Goal: Find specific page/section: Find specific page/section

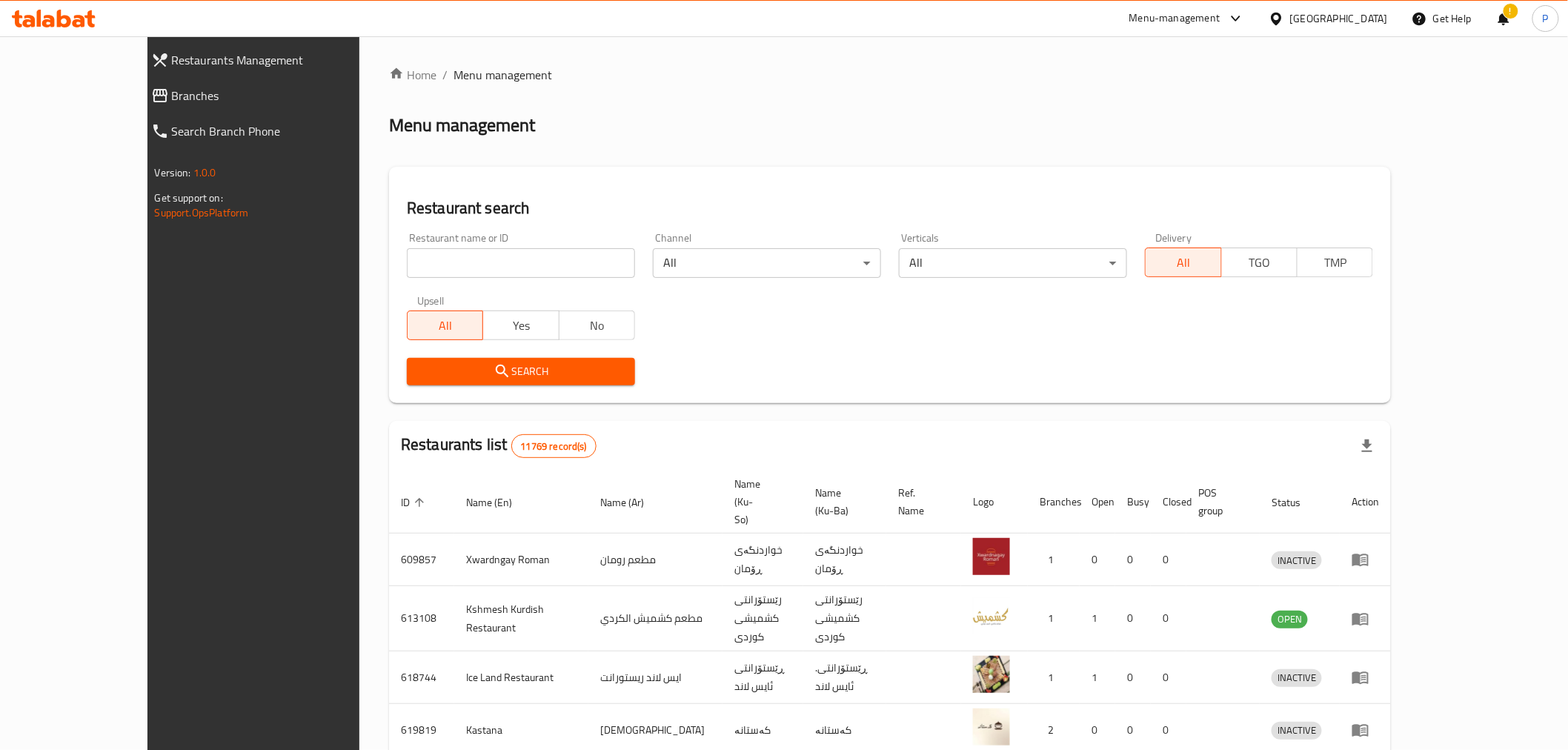
click at [447, 259] on input "search" at bounding box center [520, 263] width 228 height 30
type input "cappuccino"
click button "Search" at bounding box center [520, 371] width 228 height 27
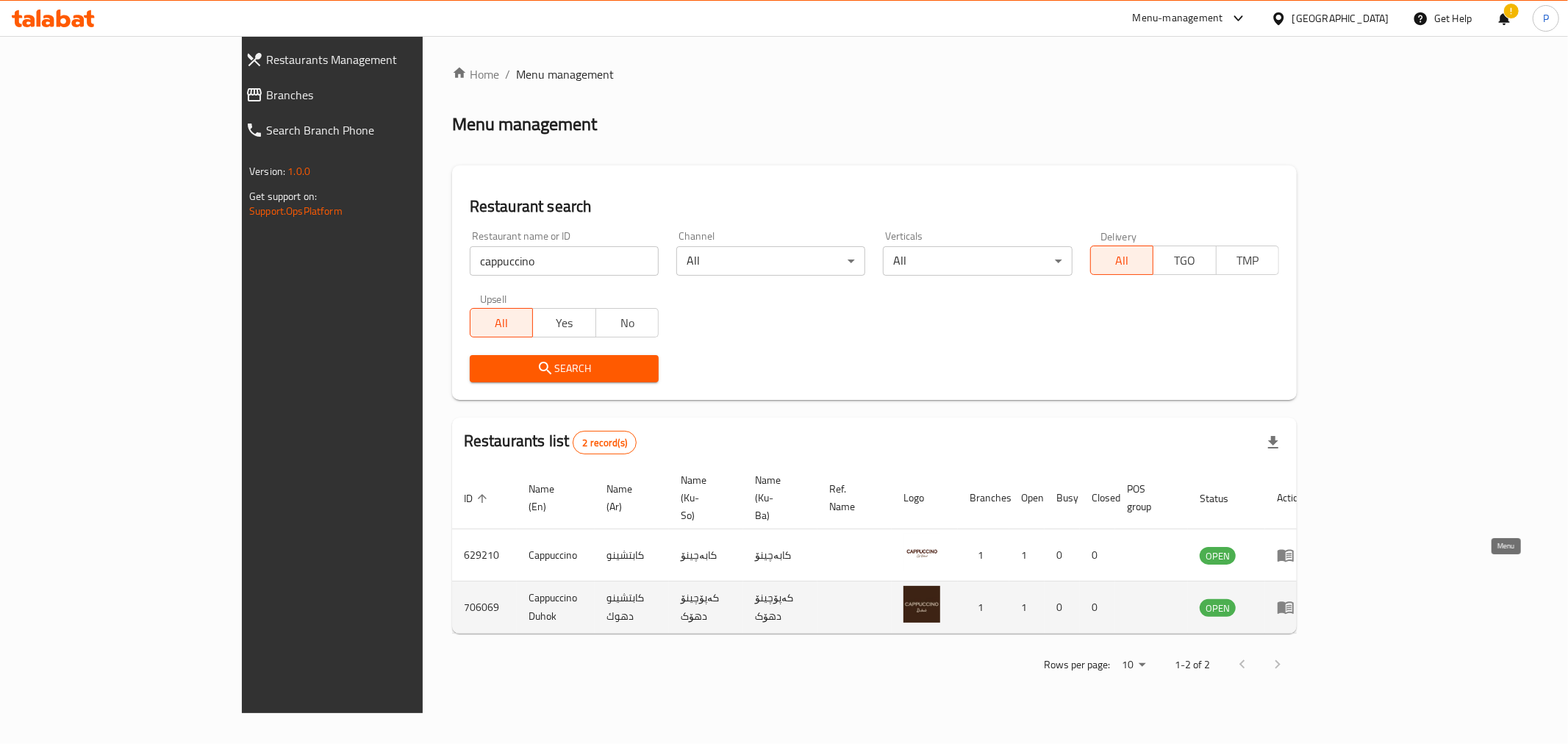
click at [1294, 598] on icon "enhanced table" at bounding box center [1285, 607] width 18 height 18
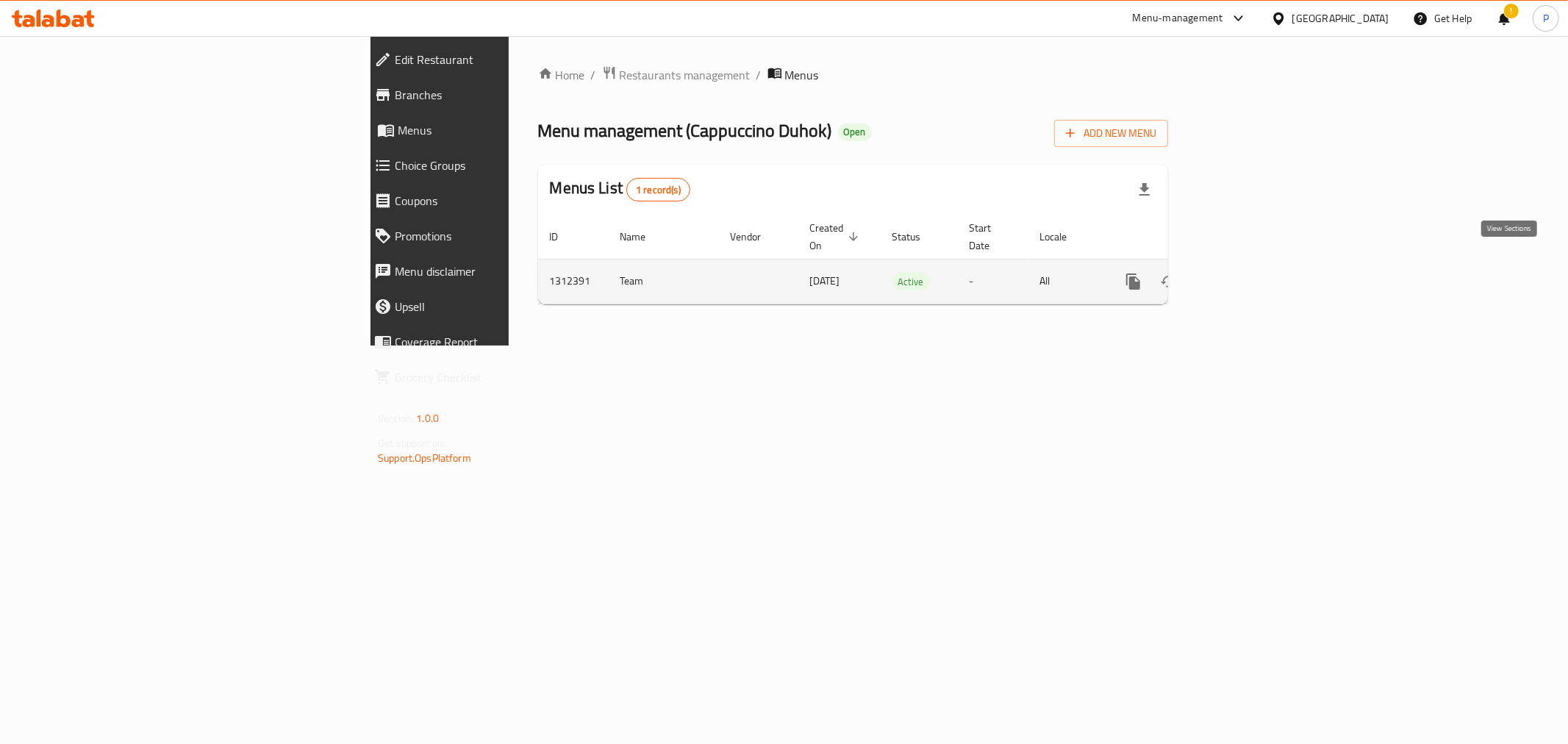
click at [1248, 273] on icon "enhanced table" at bounding box center [1239, 281] width 18 height 18
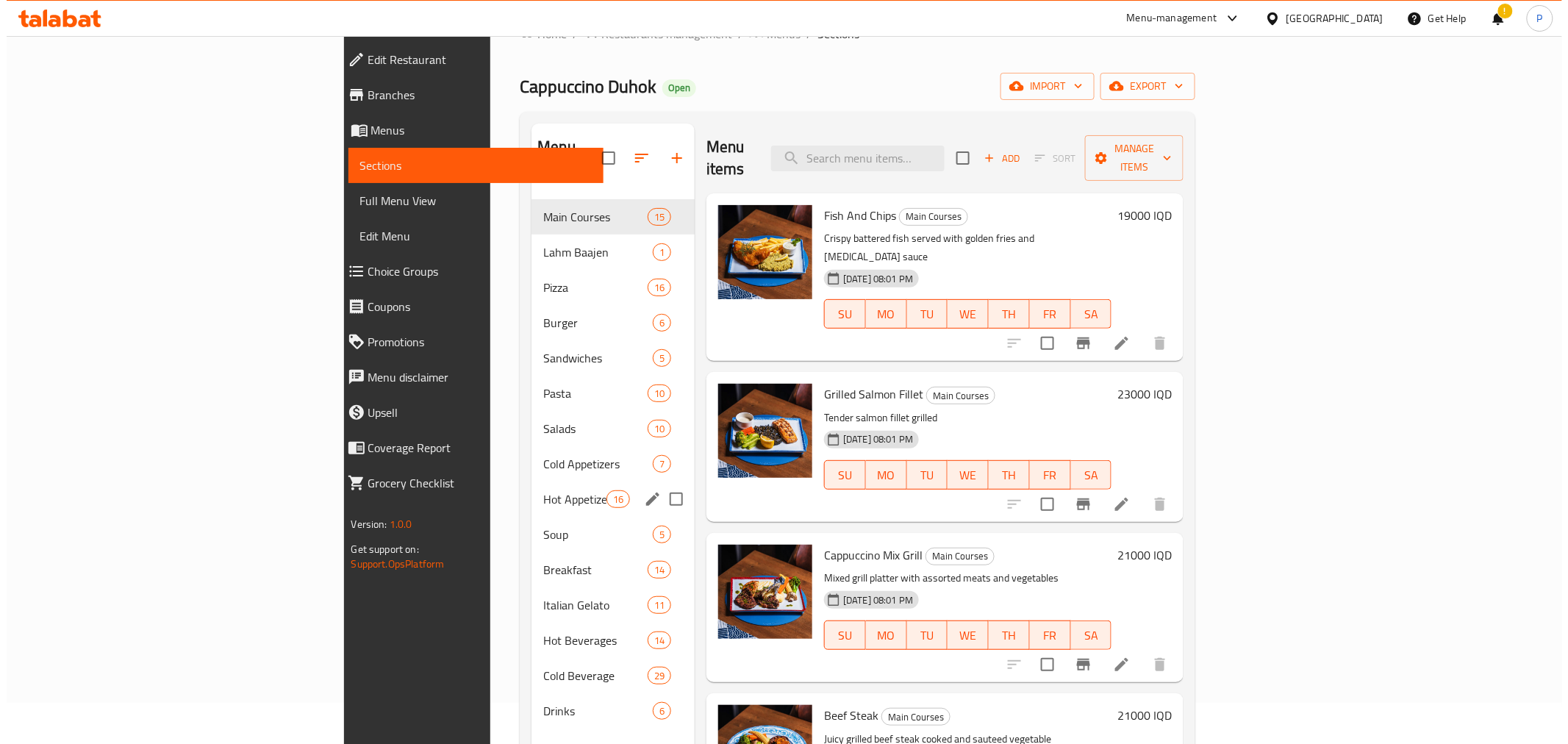
scroll to position [82, 0]
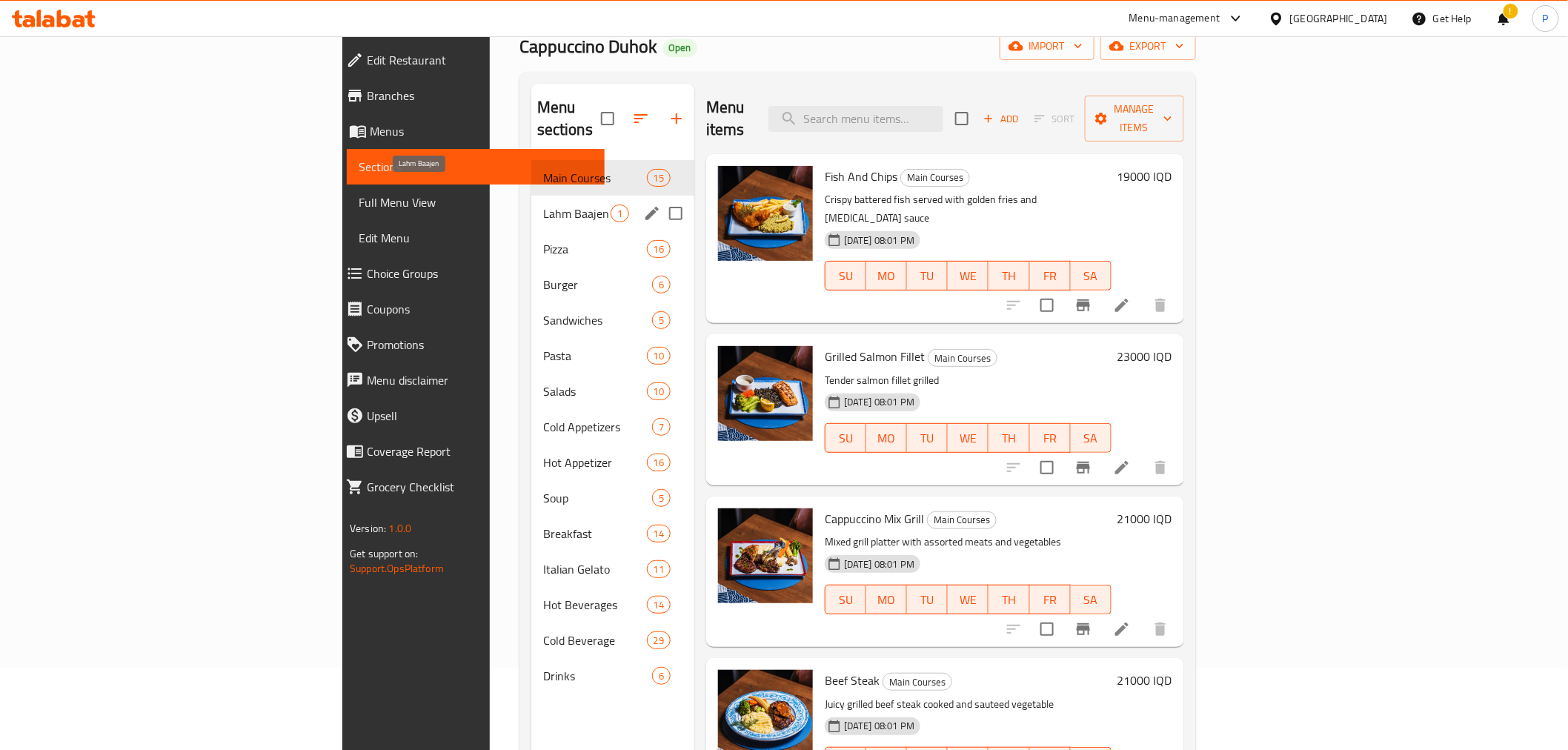
click at [543, 204] on span "Lahm Baajen" at bounding box center [576, 213] width 68 height 18
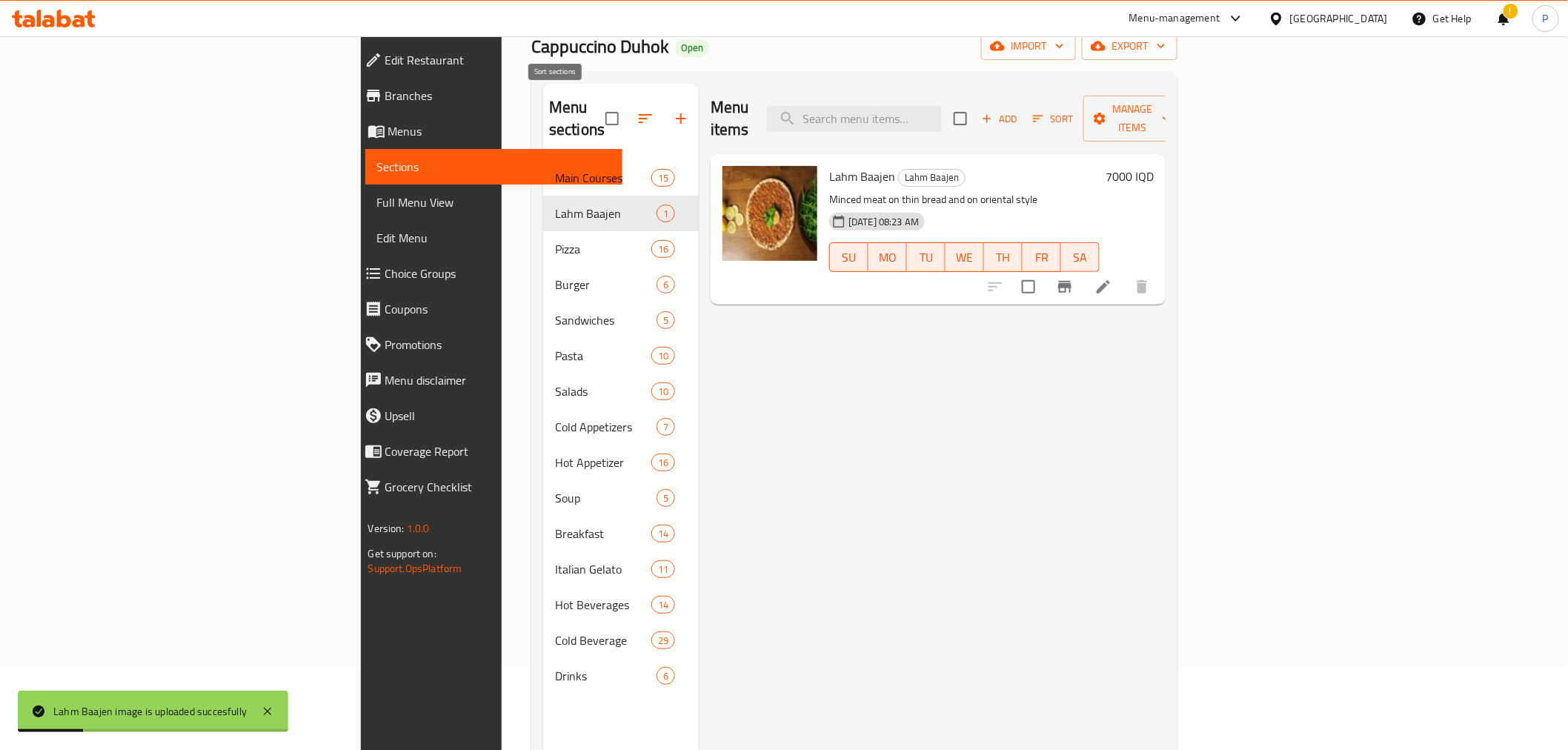
click at [636, 113] on icon "button" at bounding box center [645, 119] width 18 height 18
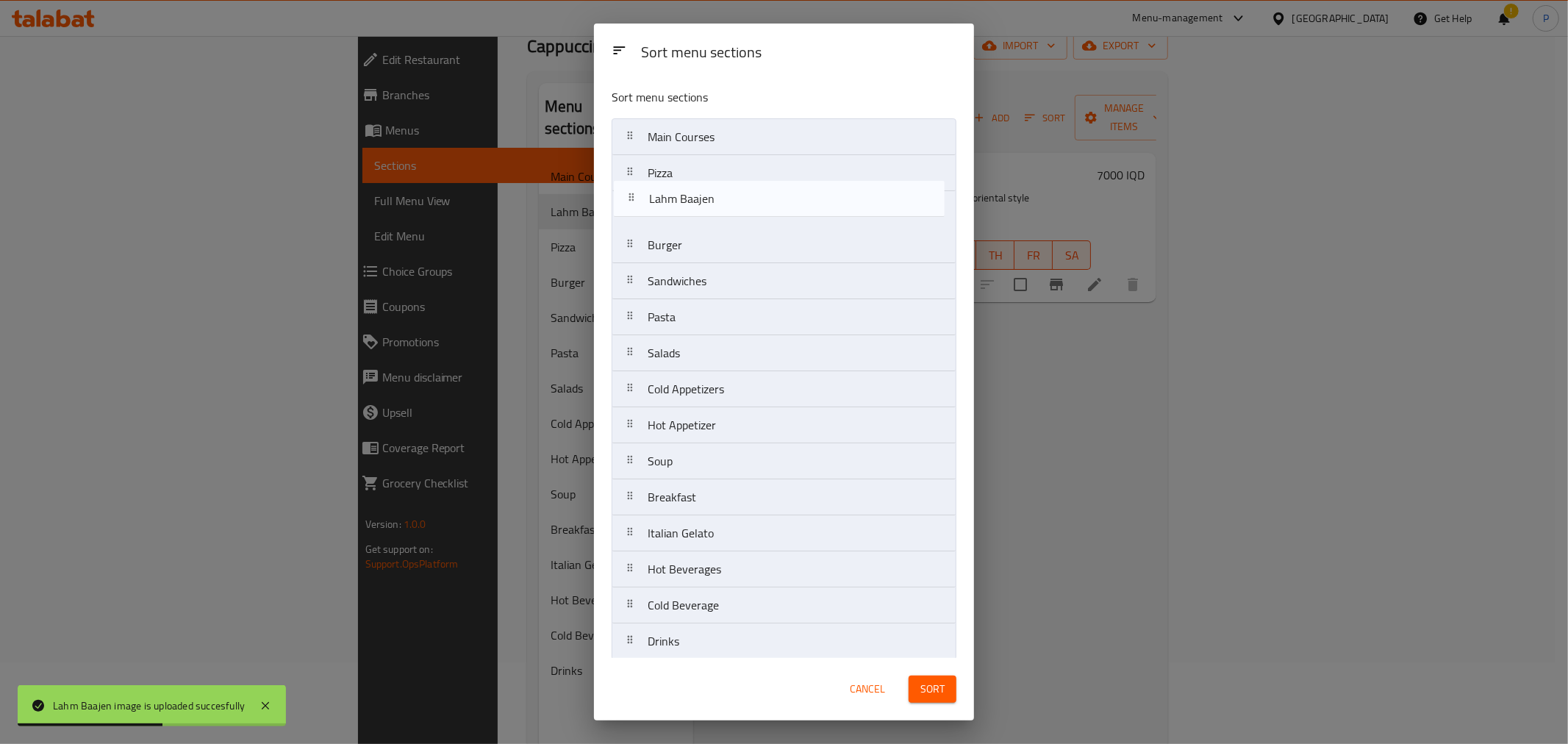
drag, startPoint x: 636, startPoint y: 172, endPoint x: 636, endPoint y: 208, distance: 36.0
click at [636, 208] on nav "Main Courses Lahm Baajen Pizza Burger Sandwiches Pasta Salads Cold Appetizers H…" at bounding box center [784, 389] width 345 height 541
click at [643, 199] on nav "Main Courses Pizza Lahm Baajen Burger Sandwiches Pasta Salads Cold Appetizers H…" at bounding box center [784, 389] width 345 height 541
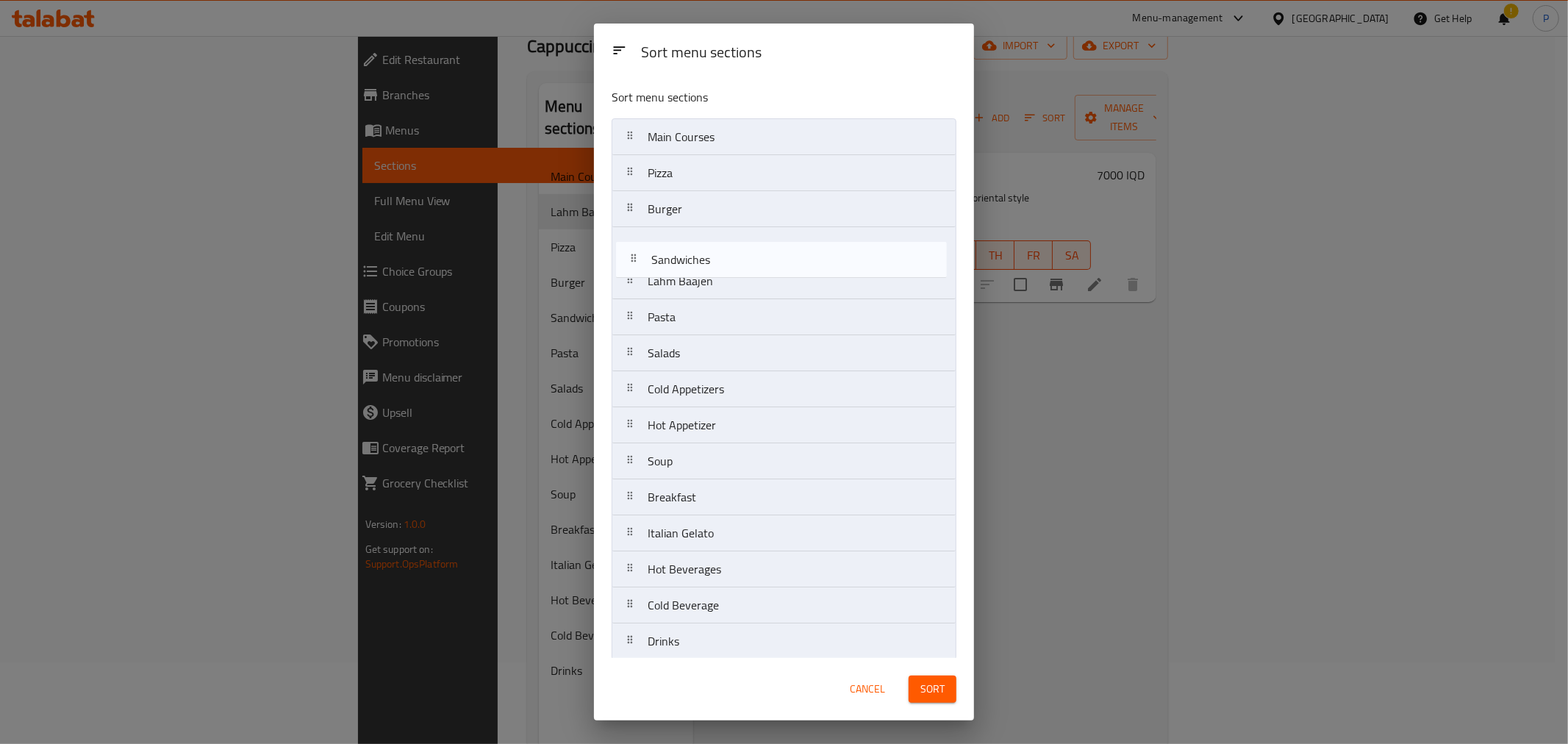
drag, startPoint x: 647, startPoint y: 263, endPoint x: 647, endPoint y: 248, distance: 15.0
click at [647, 248] on nav "Main Courses Pizza Burger Lahm Baajen Sandwiches Pasta Salads Cold Appetizers H…" at bounding box center [784, 389] width 345 height 541
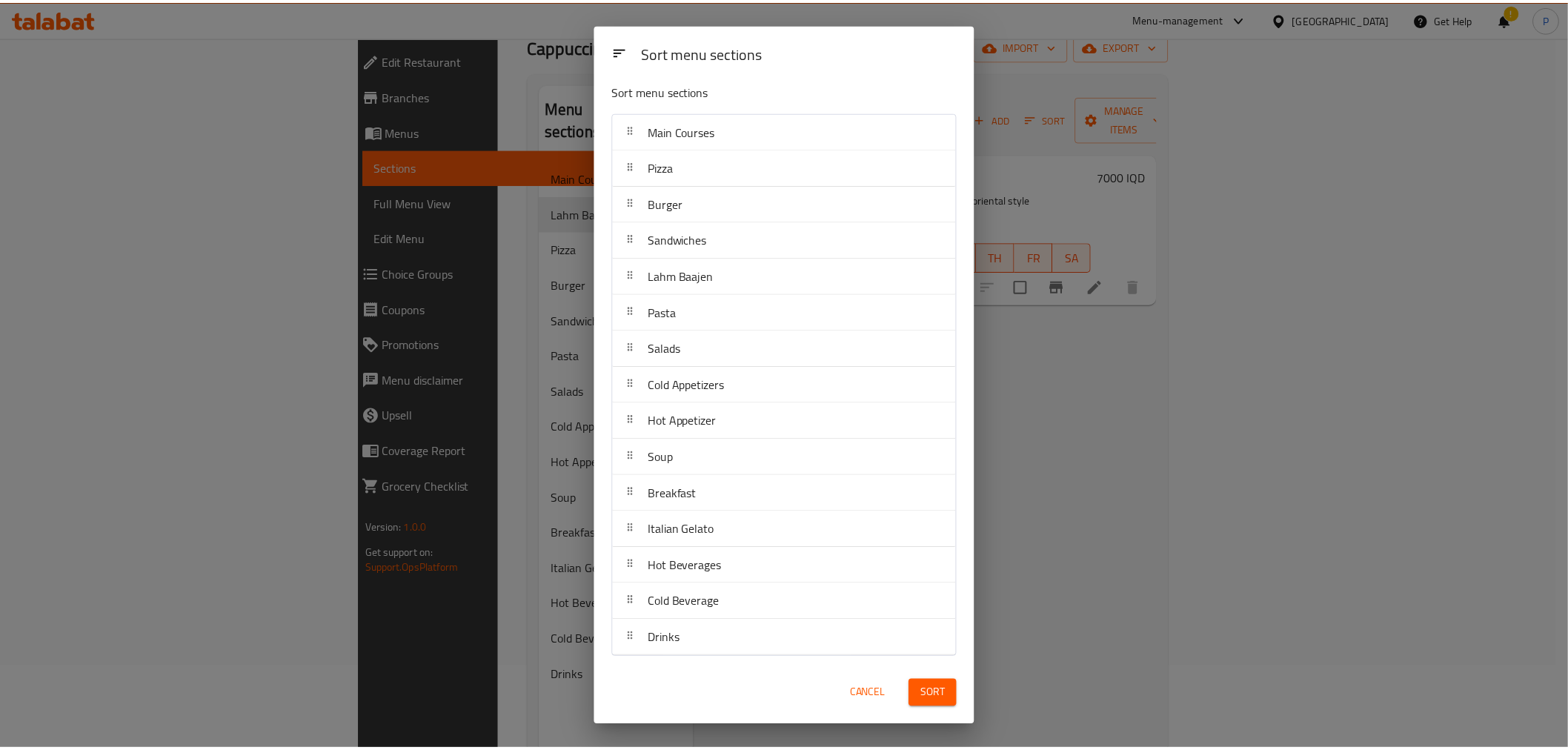
scroll to position [9, 0]
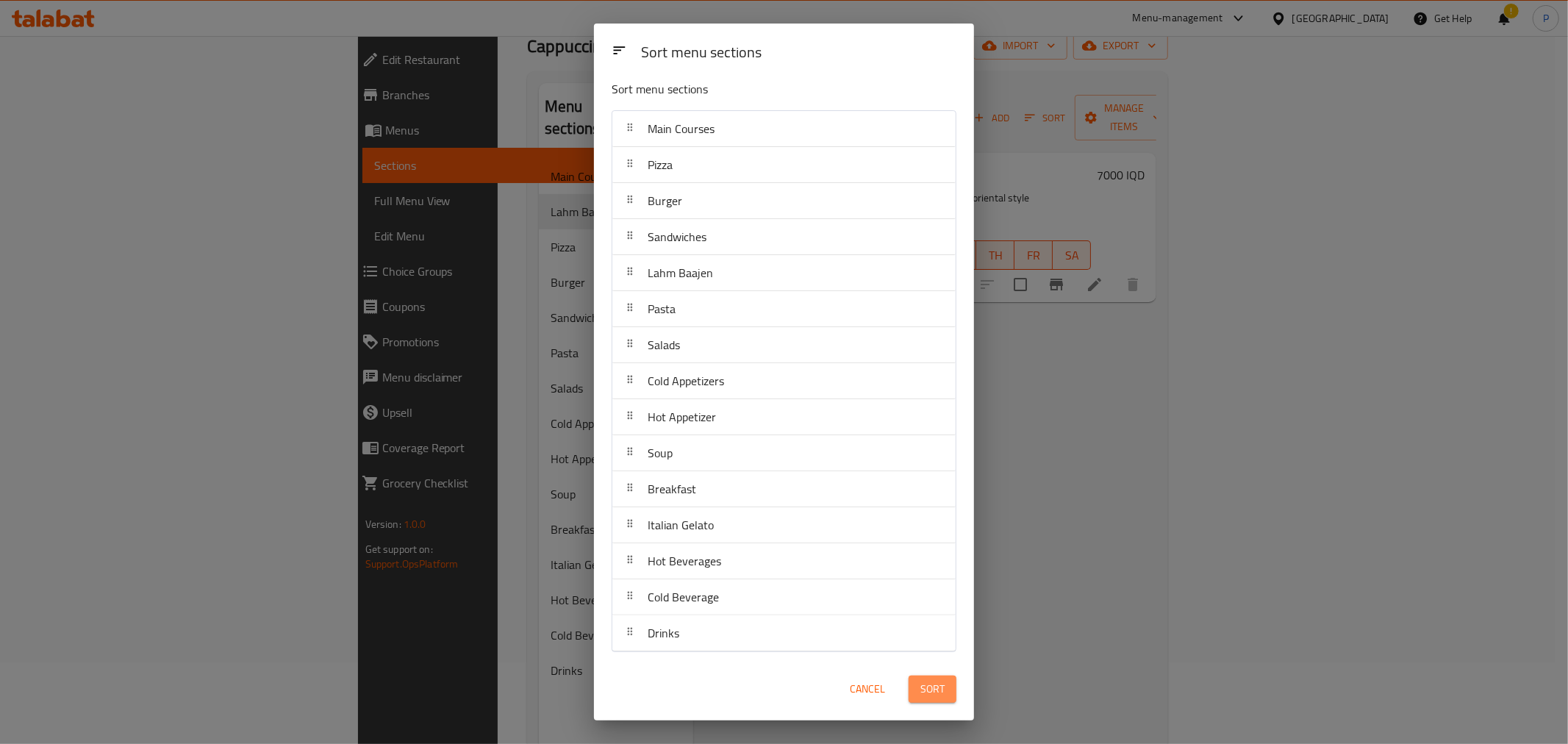
click at [938, 681] on span "Sort" at bounding box center [932, 689] width 24 height 18
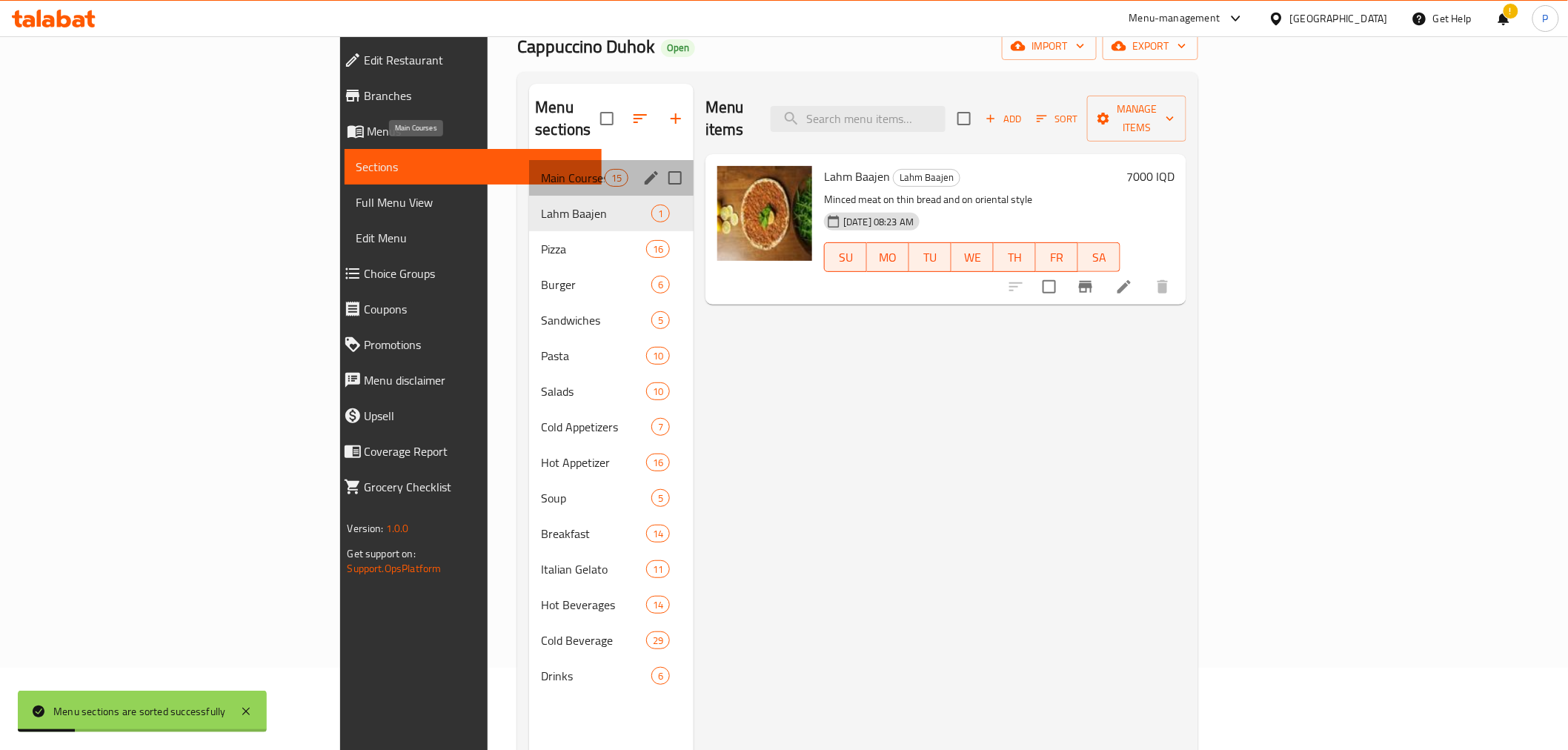
click at [540, 169] on span "Main Courses" at bounding box center [572, 178] width 63 height 18
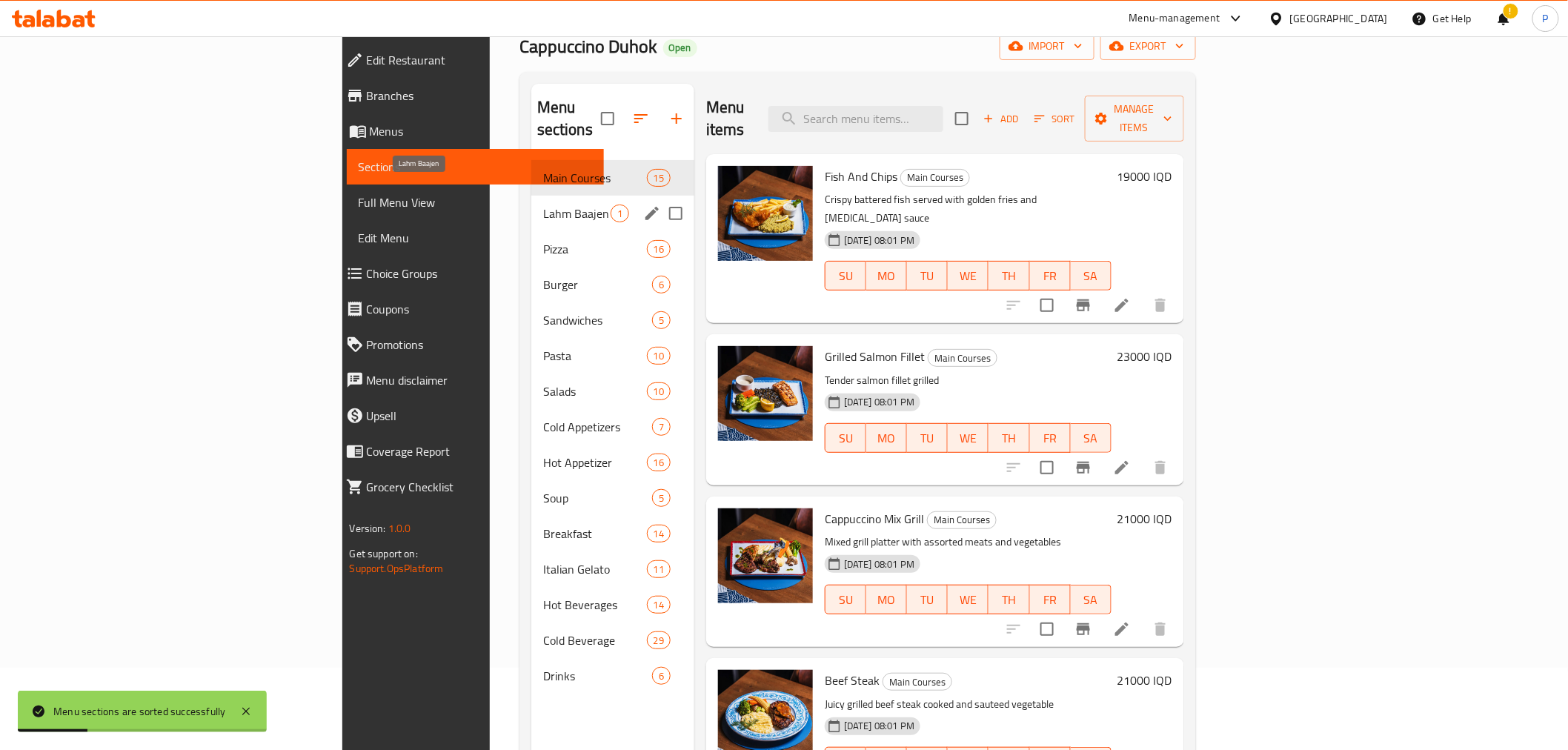
click at [543, 240] on span "Pizza" at bounding box center [595, 249] width 104 height 18
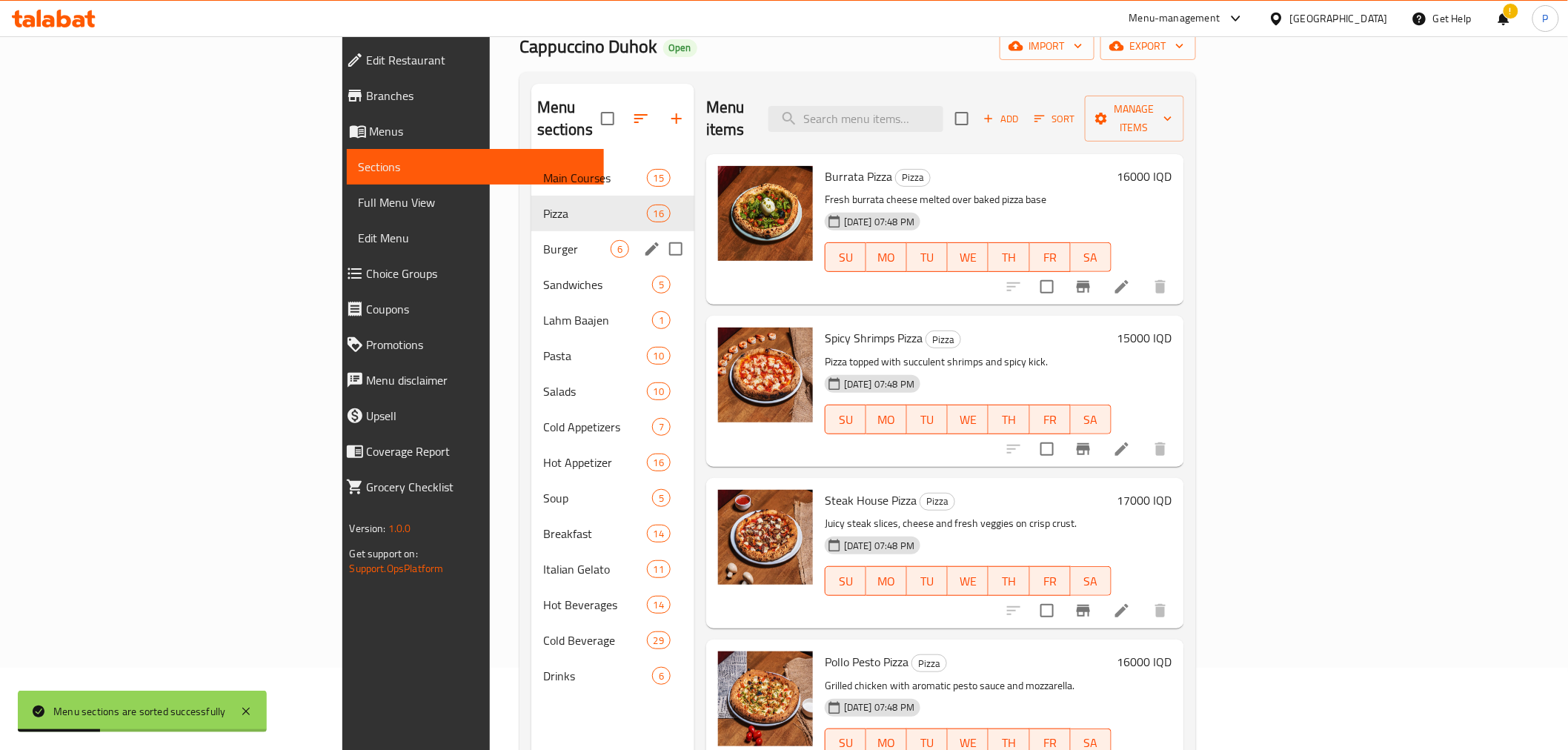
click at [531, 239] on div "Burger 6" at bounding box center [612, 249] width 163 height 36
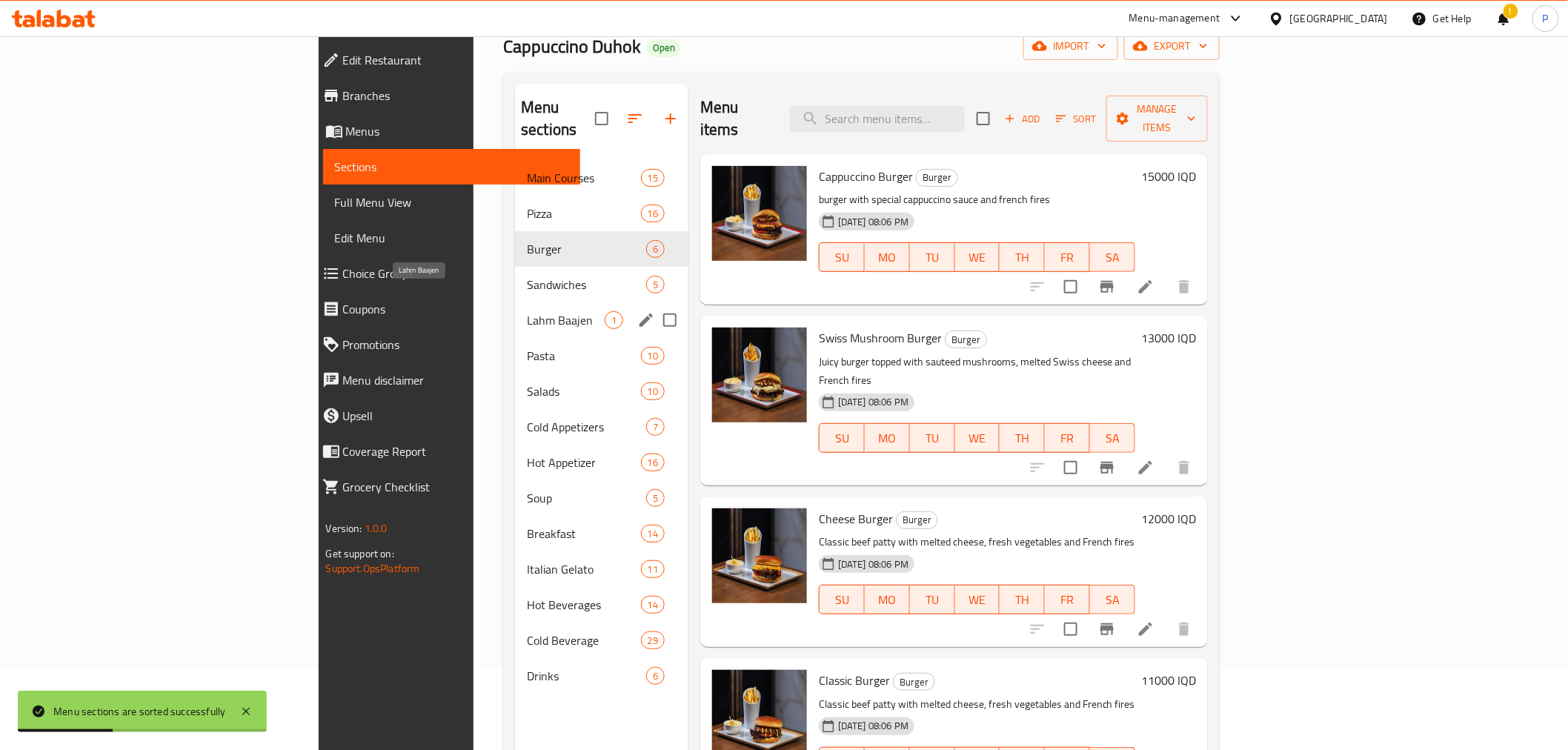
click at [527, 311] on span "Lahm Baajen" at bounding box center [566, 320] width 78 height 18
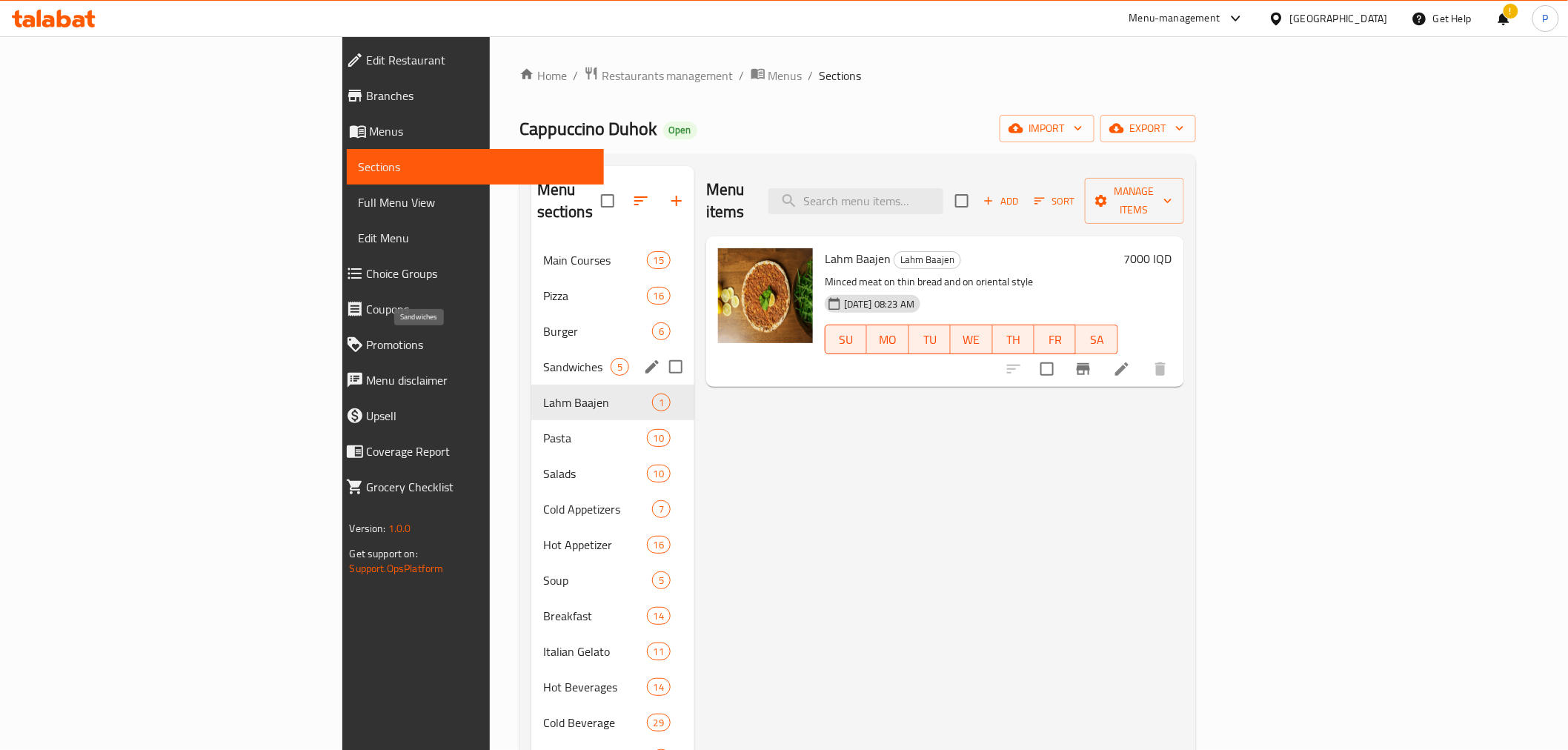
click at [543, 358] on span "Sandwiches" at bounding box center [576, 367] width 68 height 18
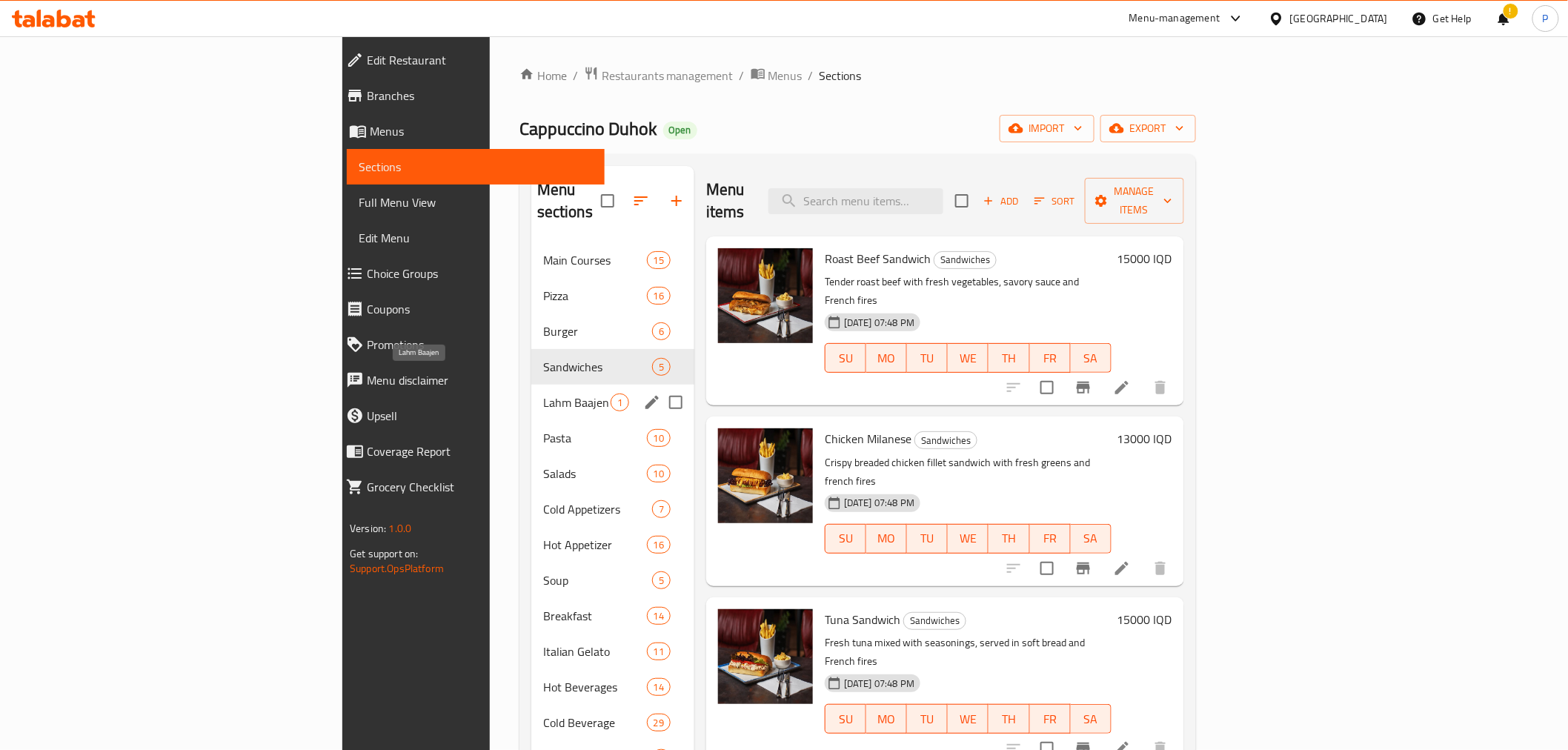
click at [543, 394] on span "Lahm Baajen" at bounding box center [576, 402] width 68 height 18
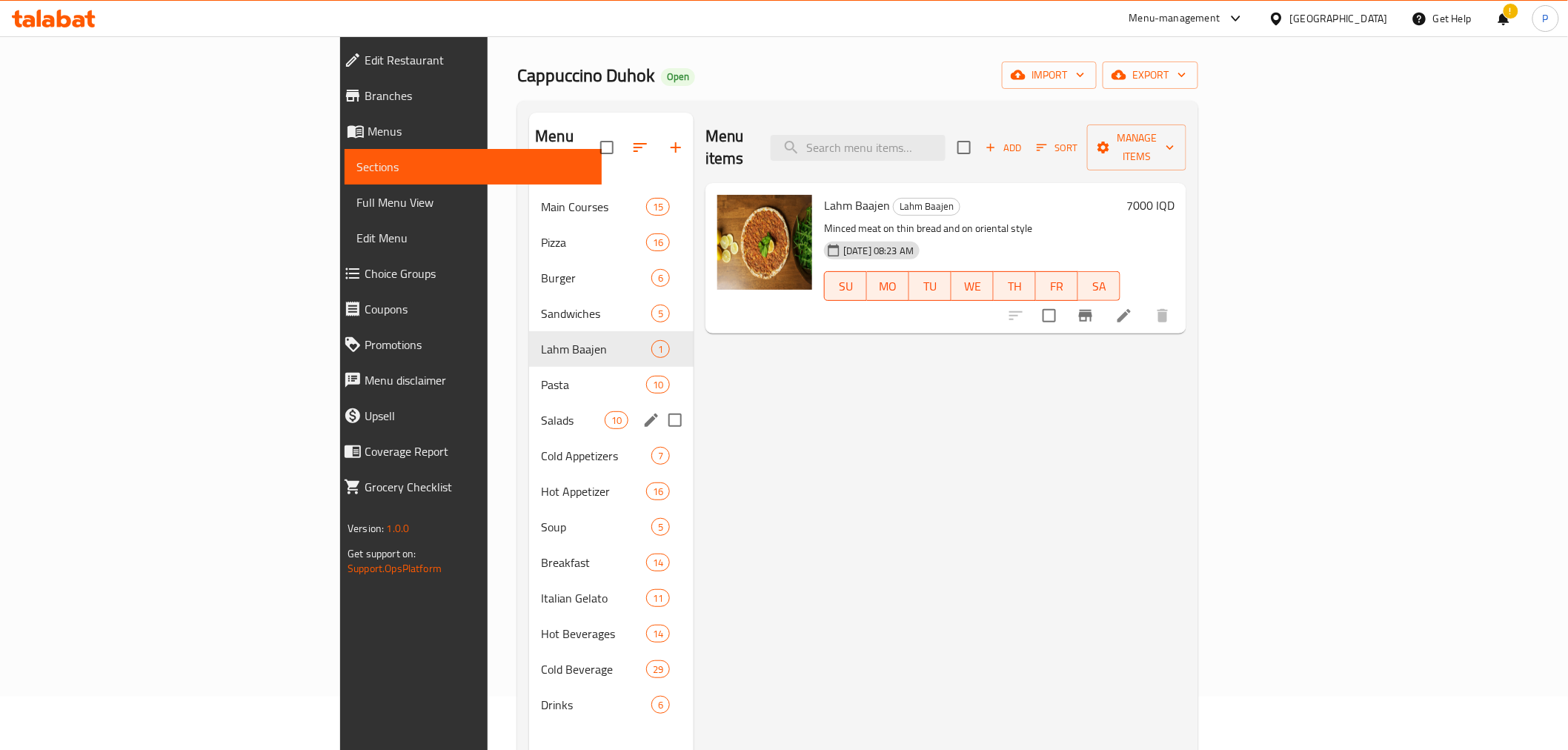
scroll to position [82, 0]
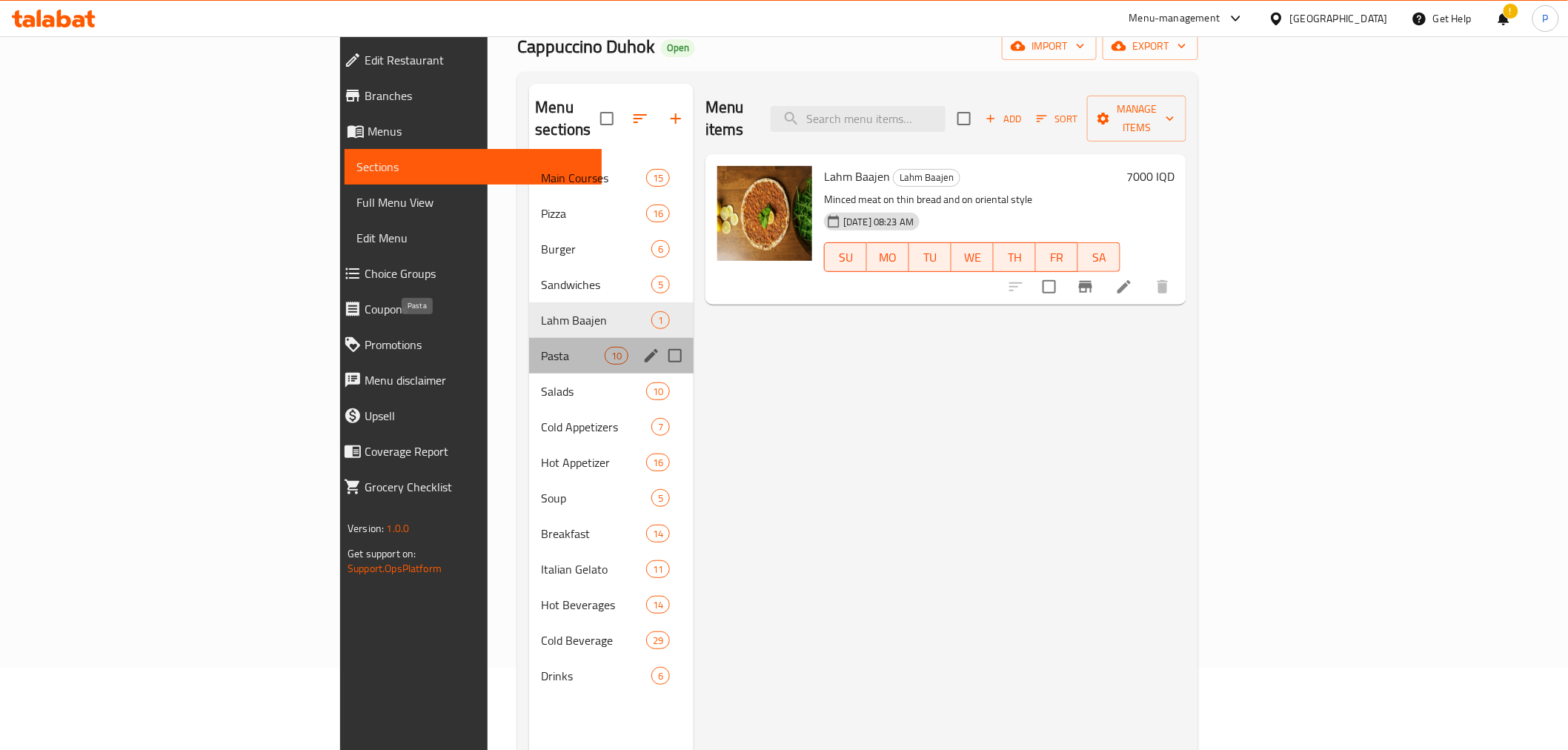
click at [540, 347] on span "Pasta" at bounding box center [572, 356] width 63 height 18
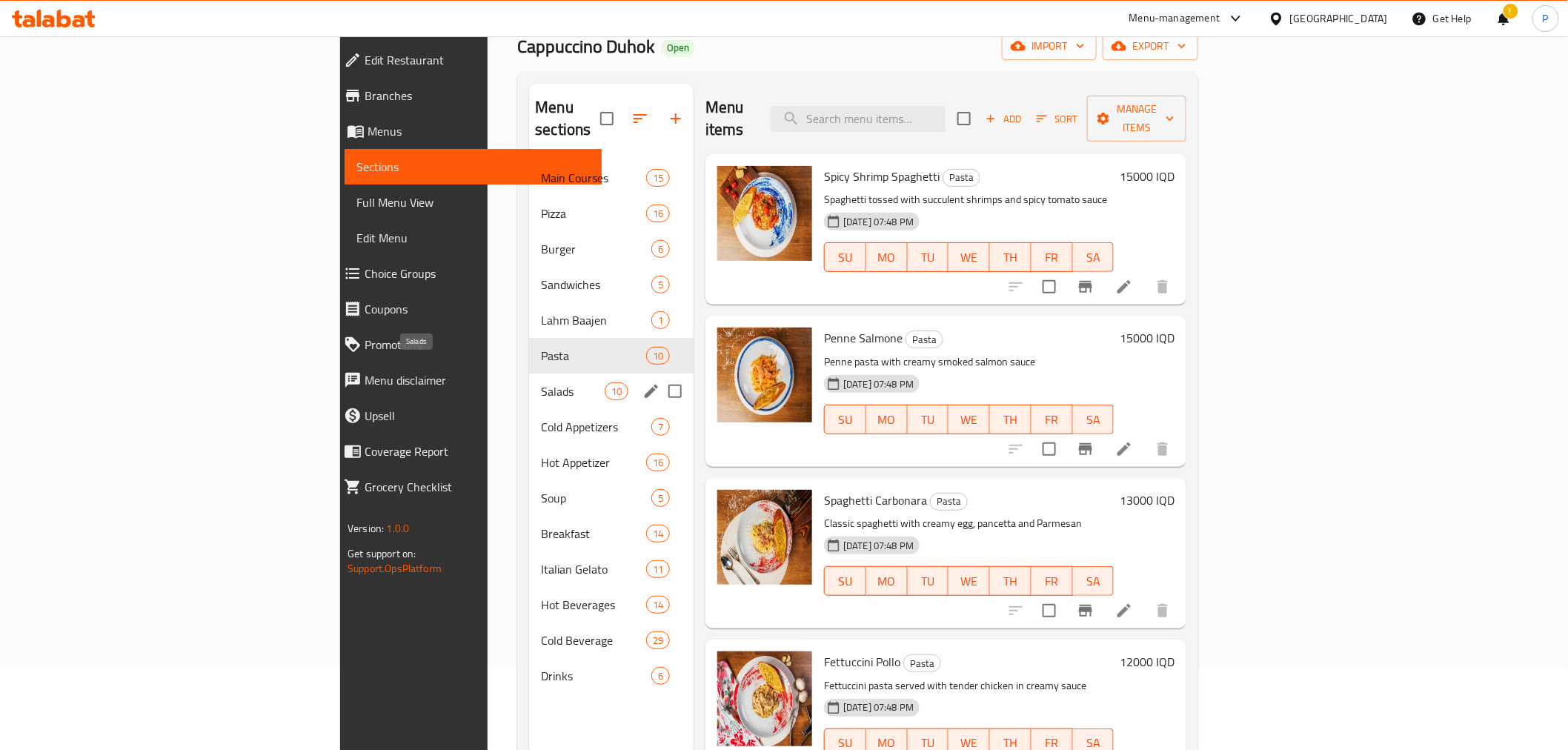
click at [540, 382] on span "Salads" at bounding box center [572, 391] width 63 height 18
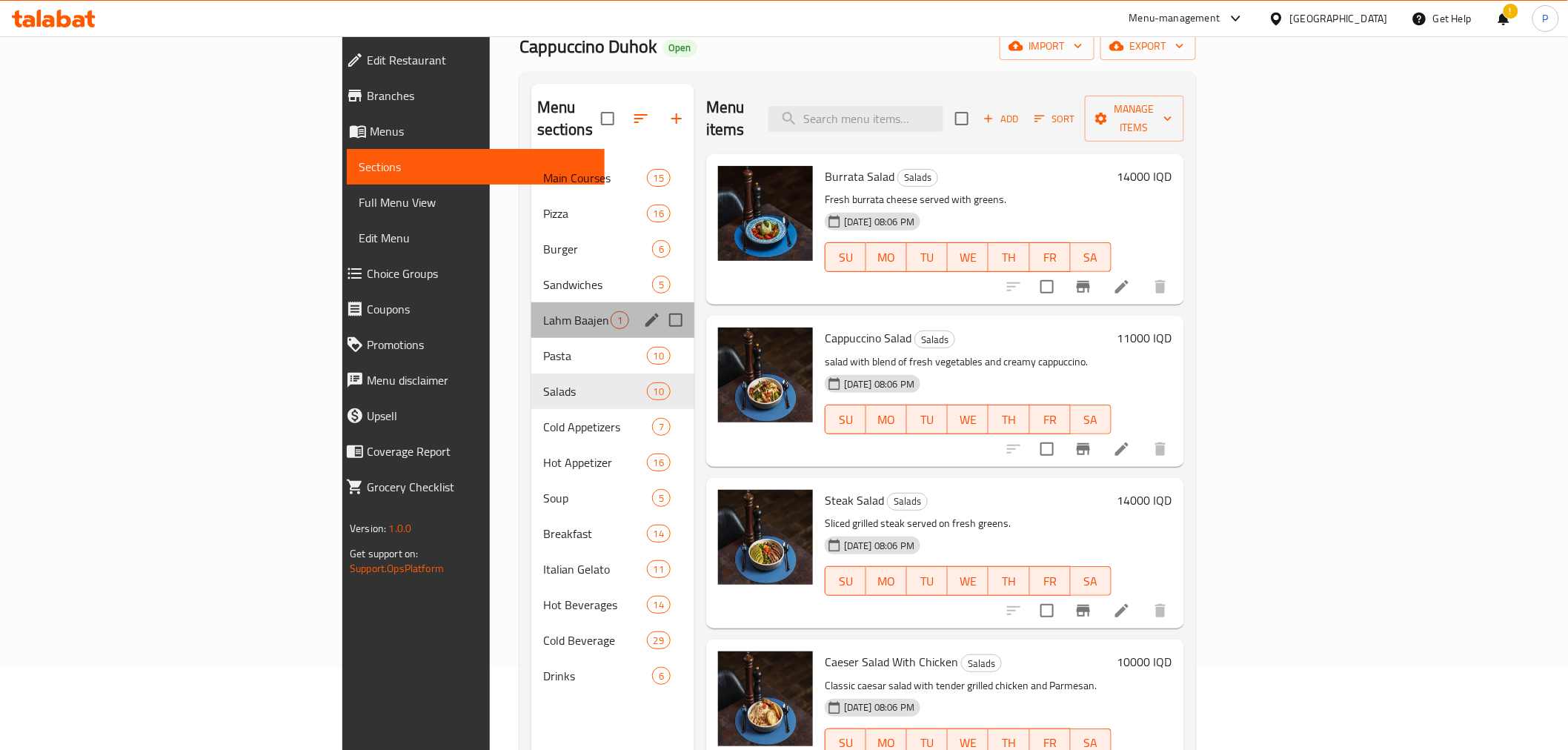
click at [531, 307] on div "Lahm Baajen 1" at bounding box center [612, 320] width 163 height 36
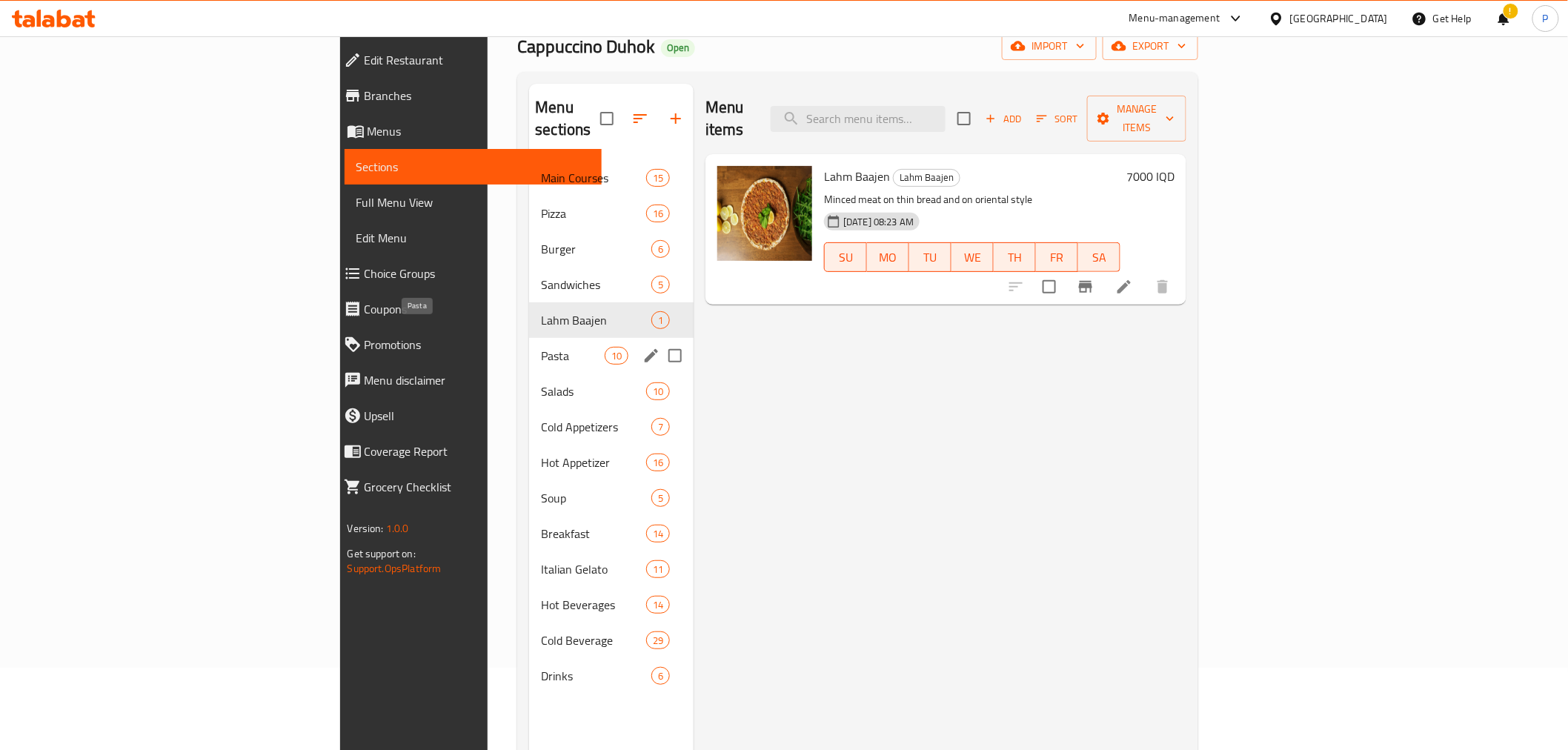
click at [540, 347] on span "Pasta" at bounding box center [572, 356] width 63 height 18
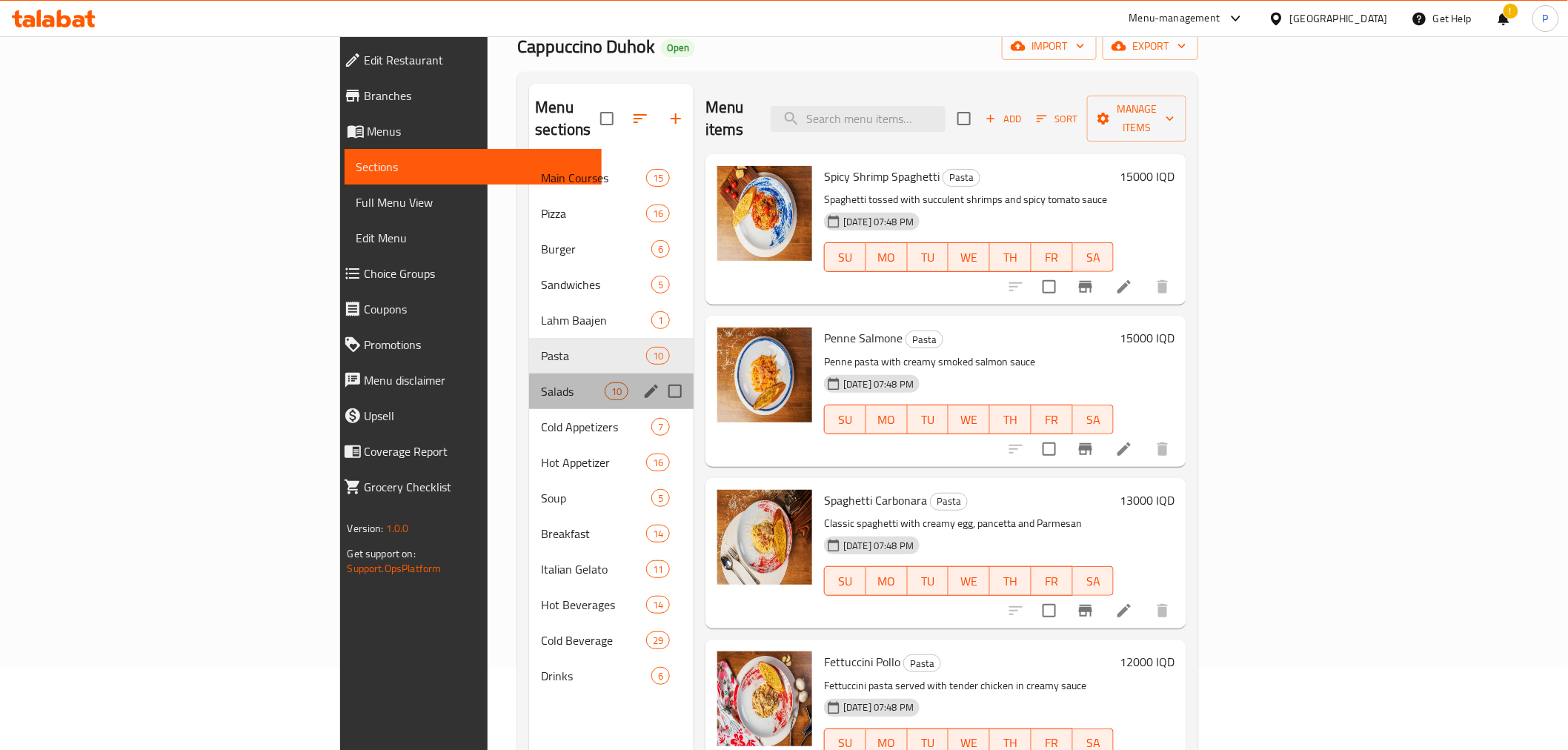
click at [529, 381] on div "Salads 10" at bounding box center [612, 391] width 165 height 36
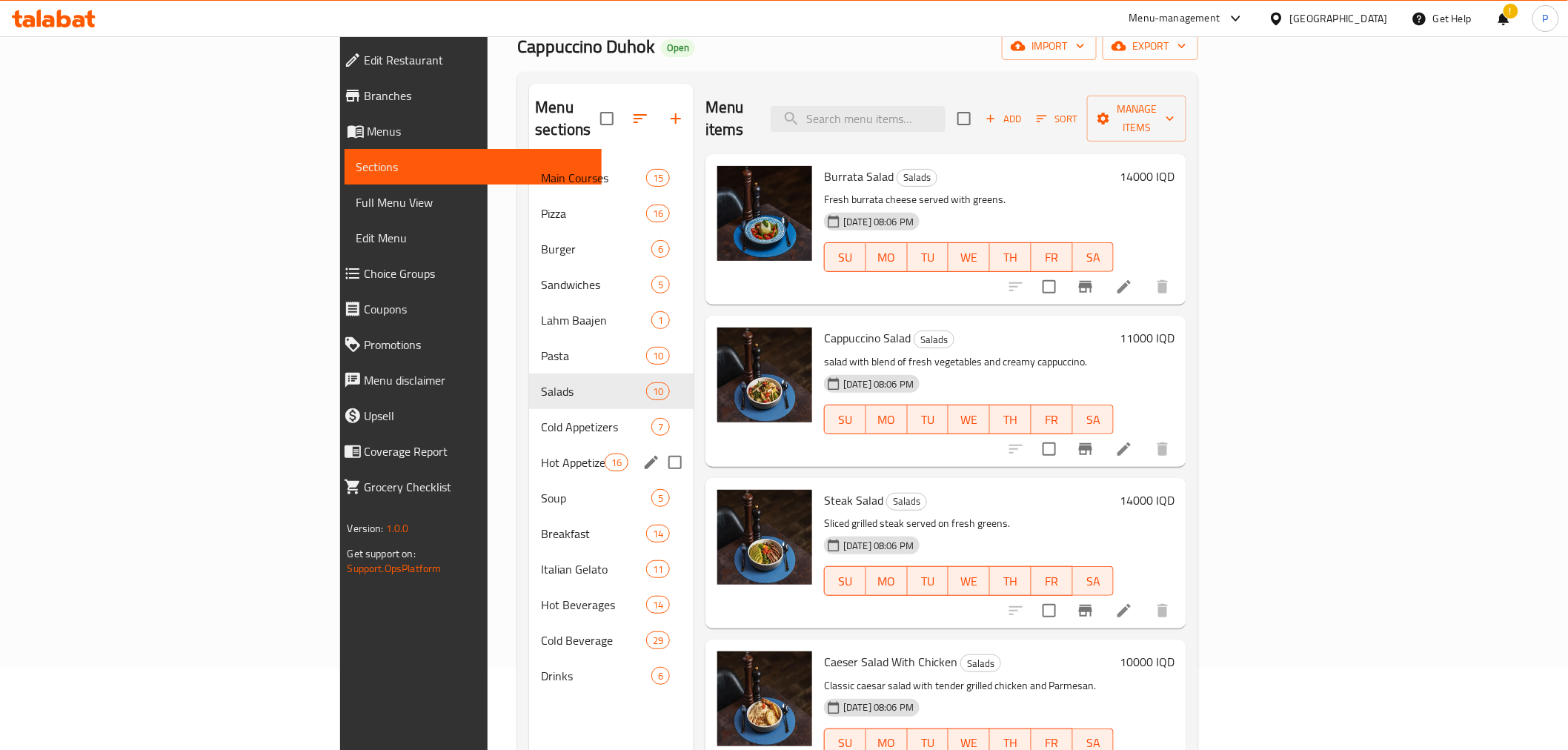
click at [529, 445] on div "Hot Appetizer 16" at bounding box center [612, 463] width 165 height 36
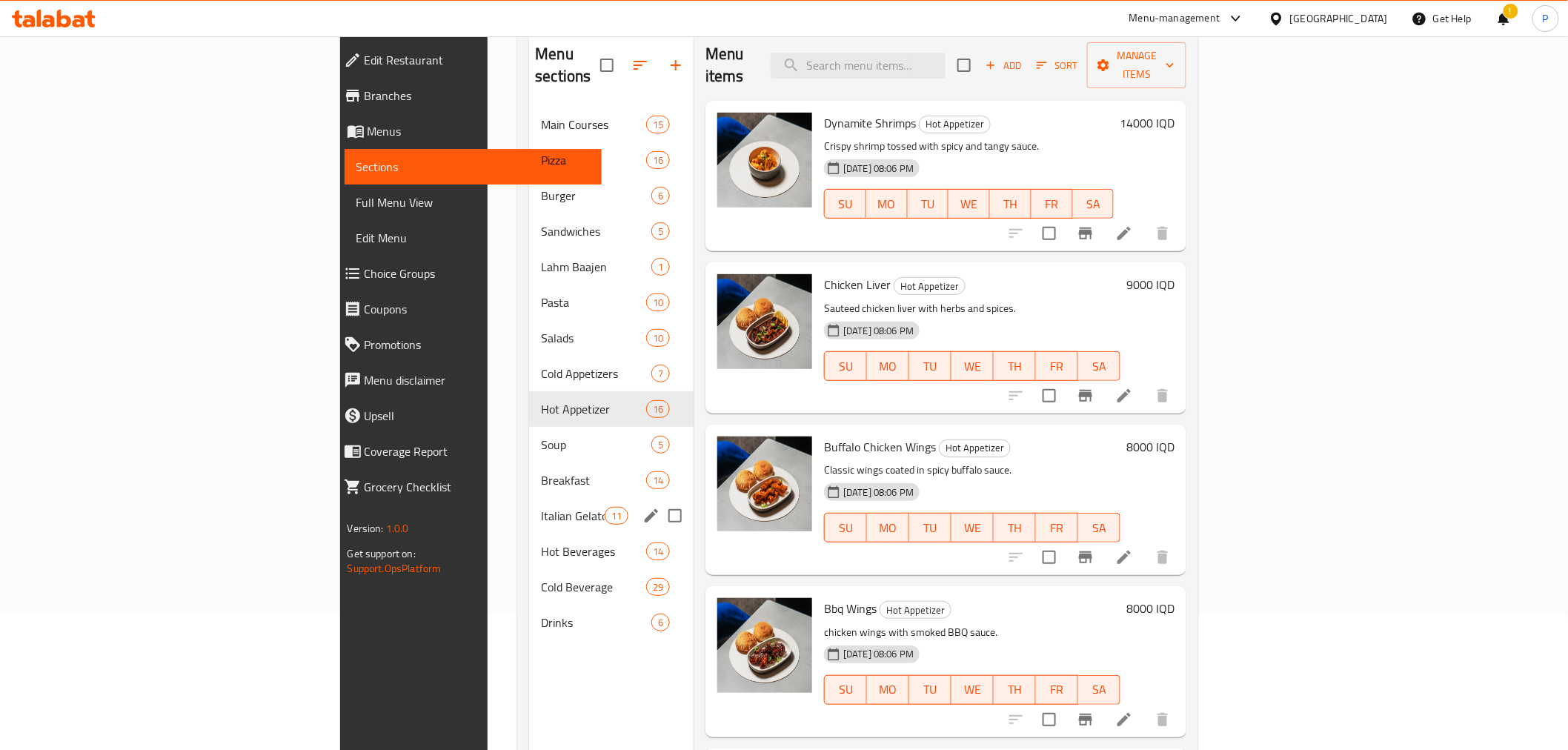
scroll to position [165, 0]
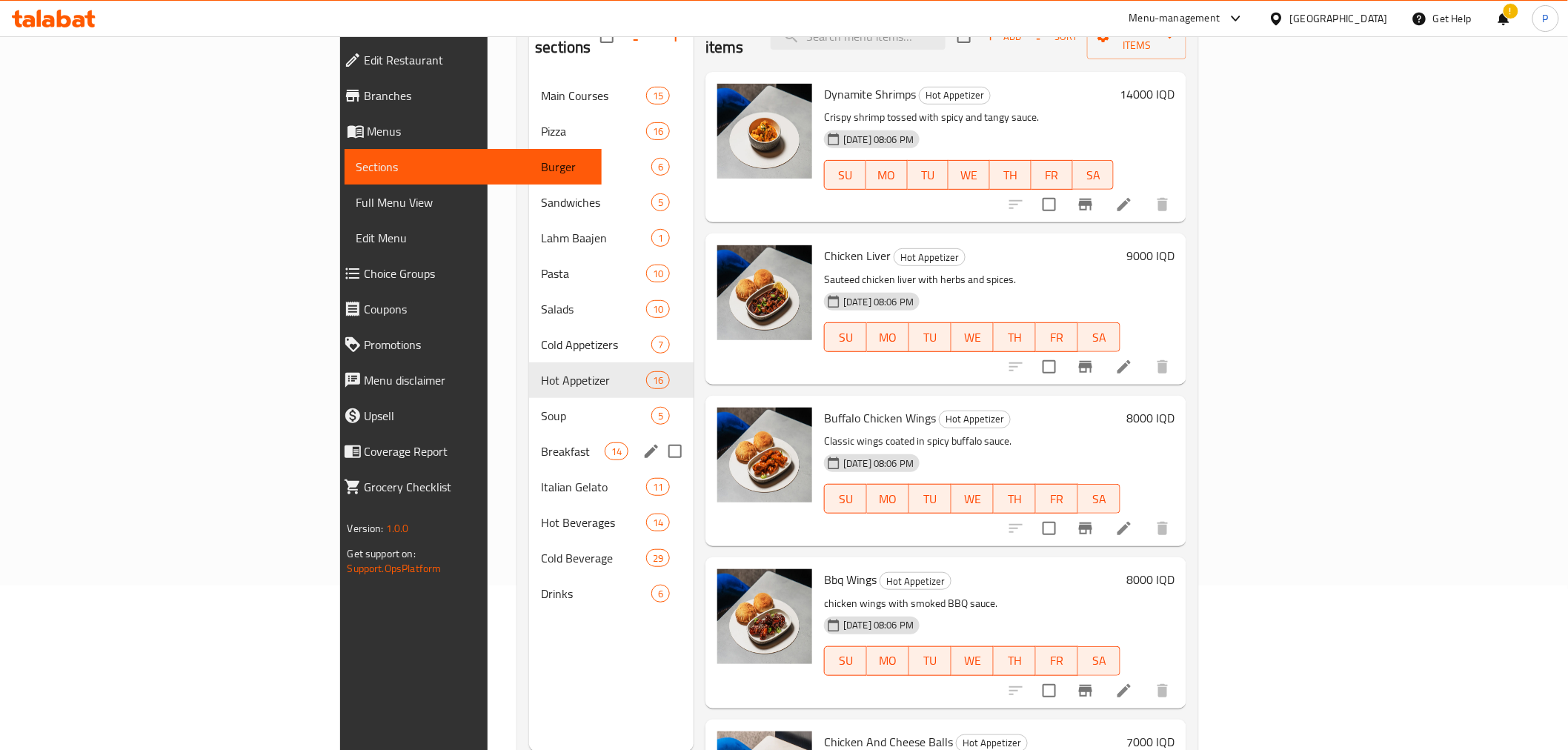
click at [540, 443] on span "Breakfast" at bounding box center [572, 451] width 63 height 18
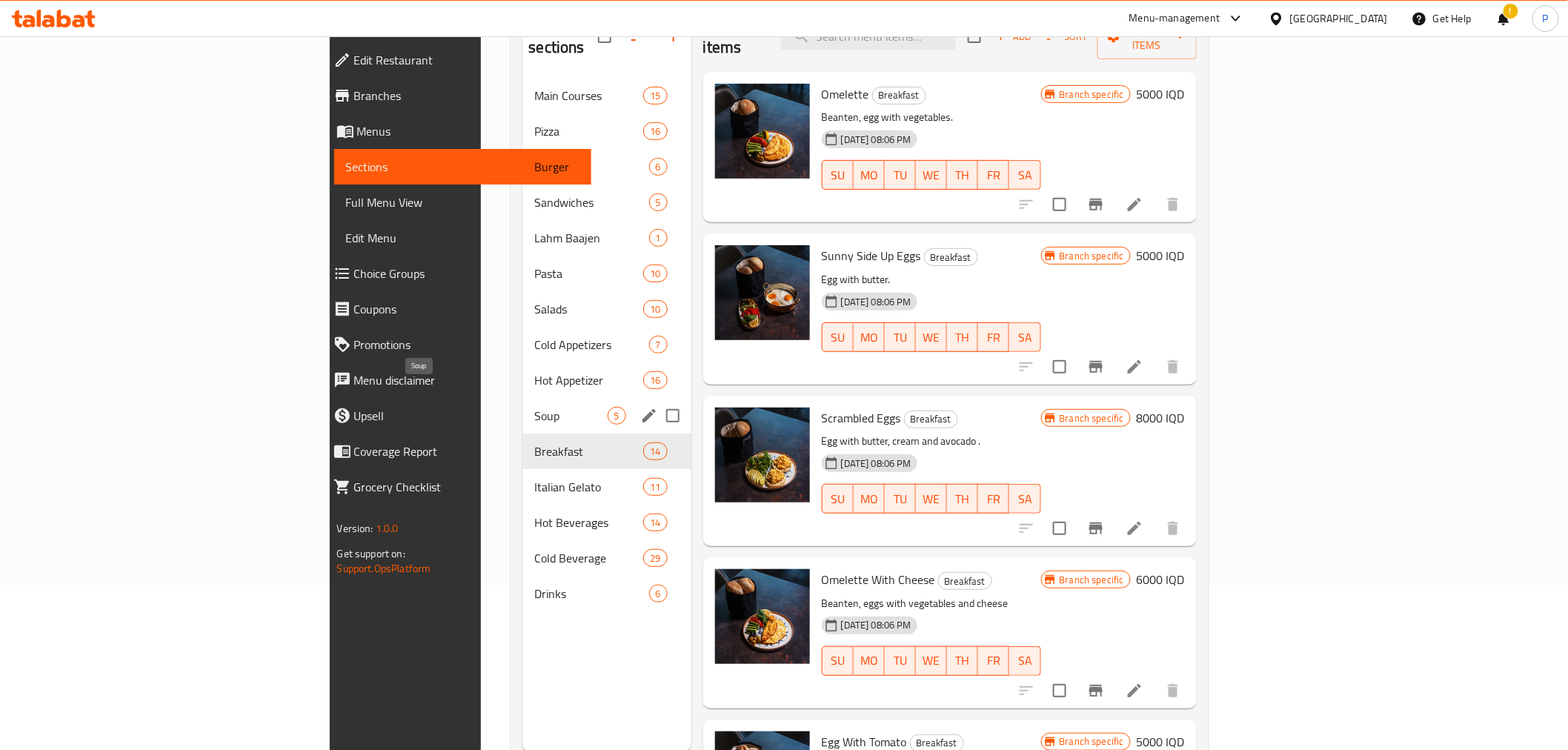
click at [534, 407] on span "Soup" at bounding box center [570, 416] width 73 height 18
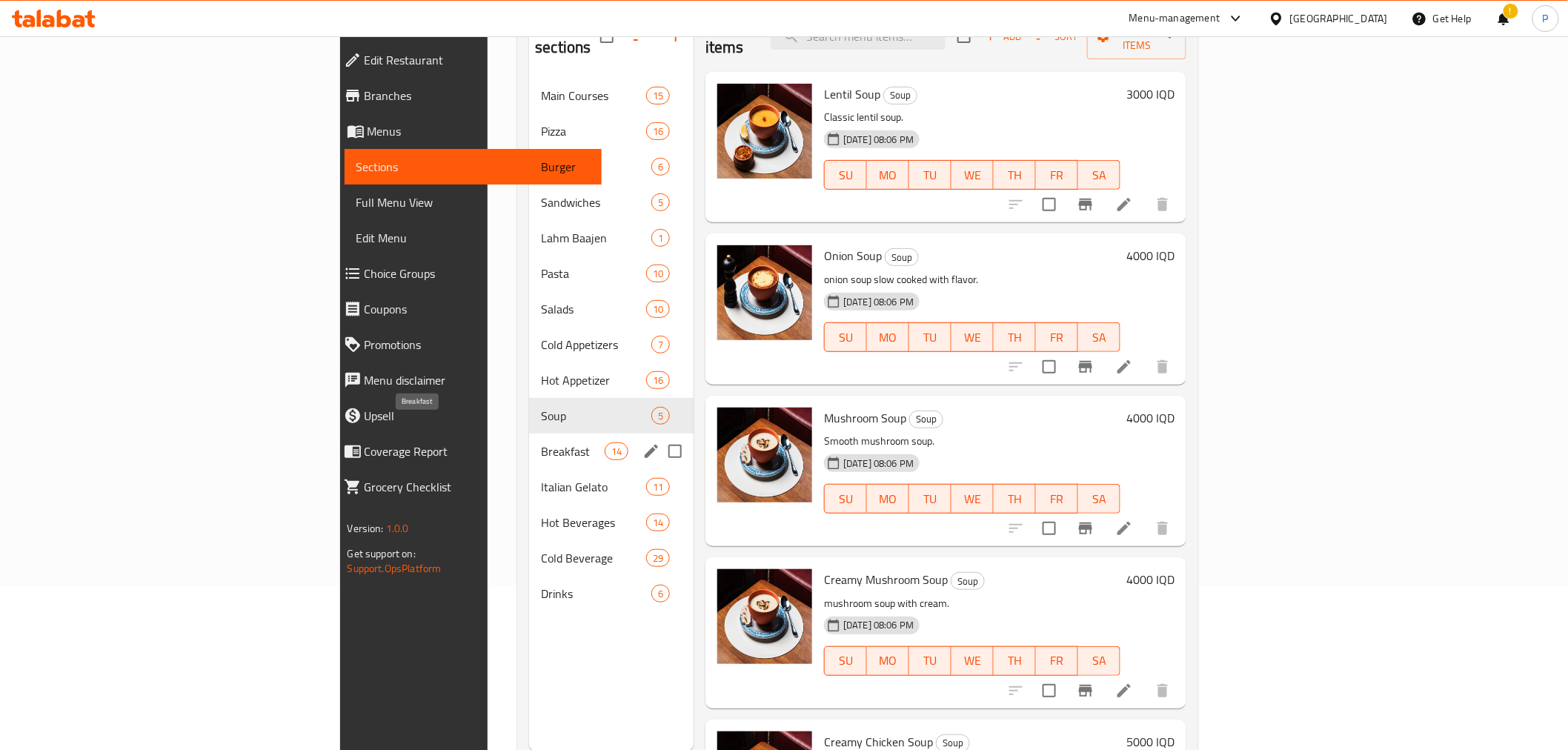
click at [540, 443] on span "Breakfast" at bounding box center [572, 451] width 63 height 18
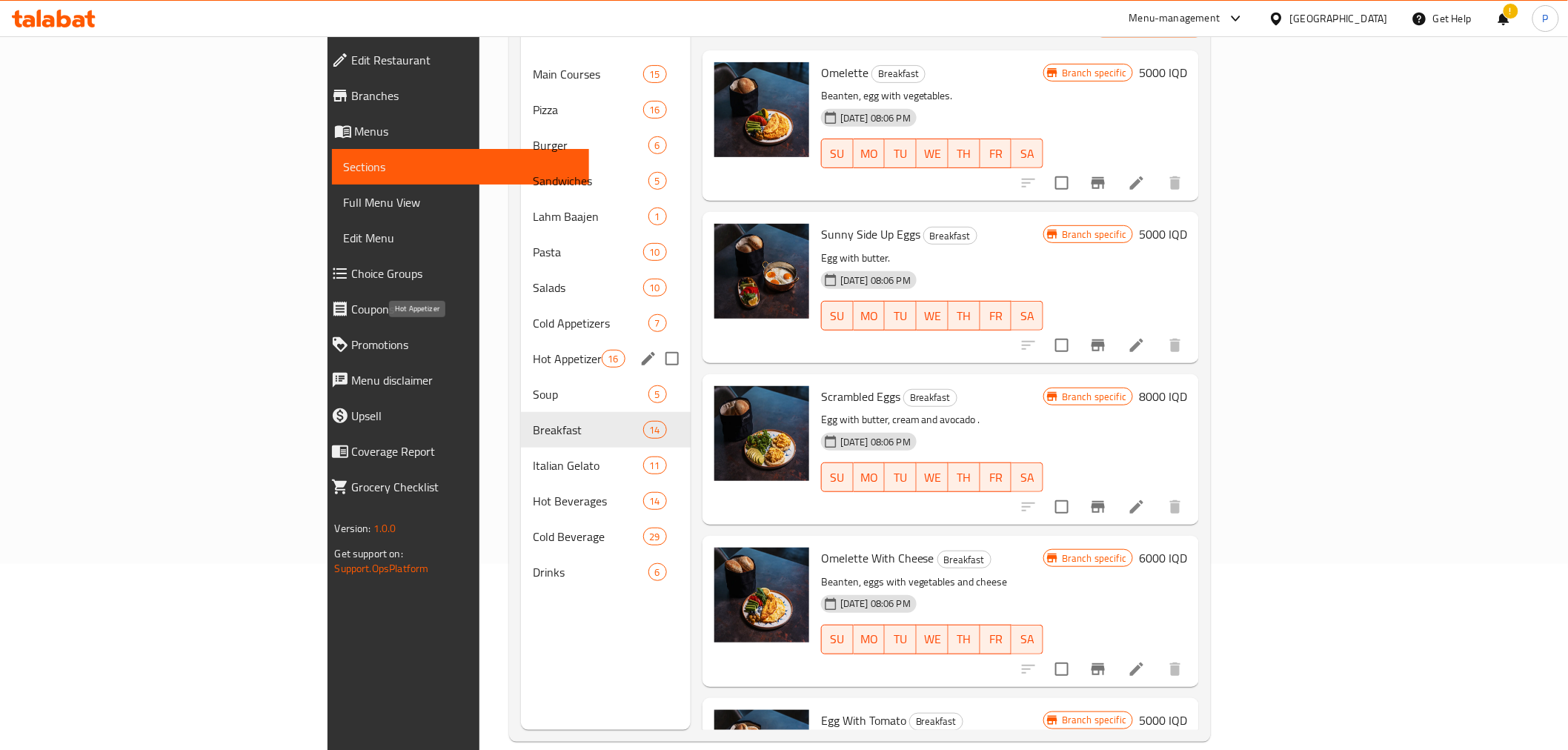
scroll to position [207, 0]
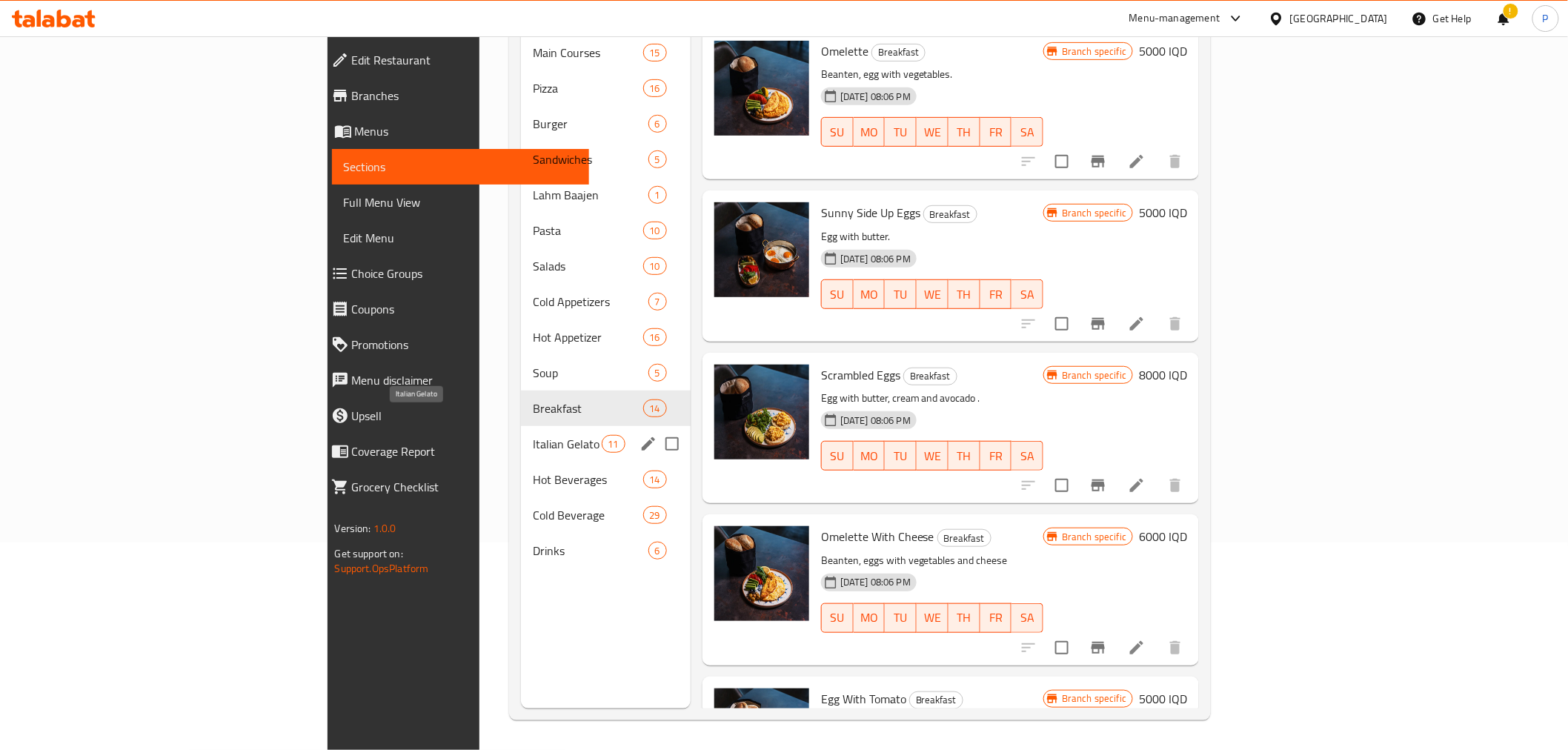
click at [532, 435] on span "Italian Gelato" at bounding box center [566, 444] width 69 height 18
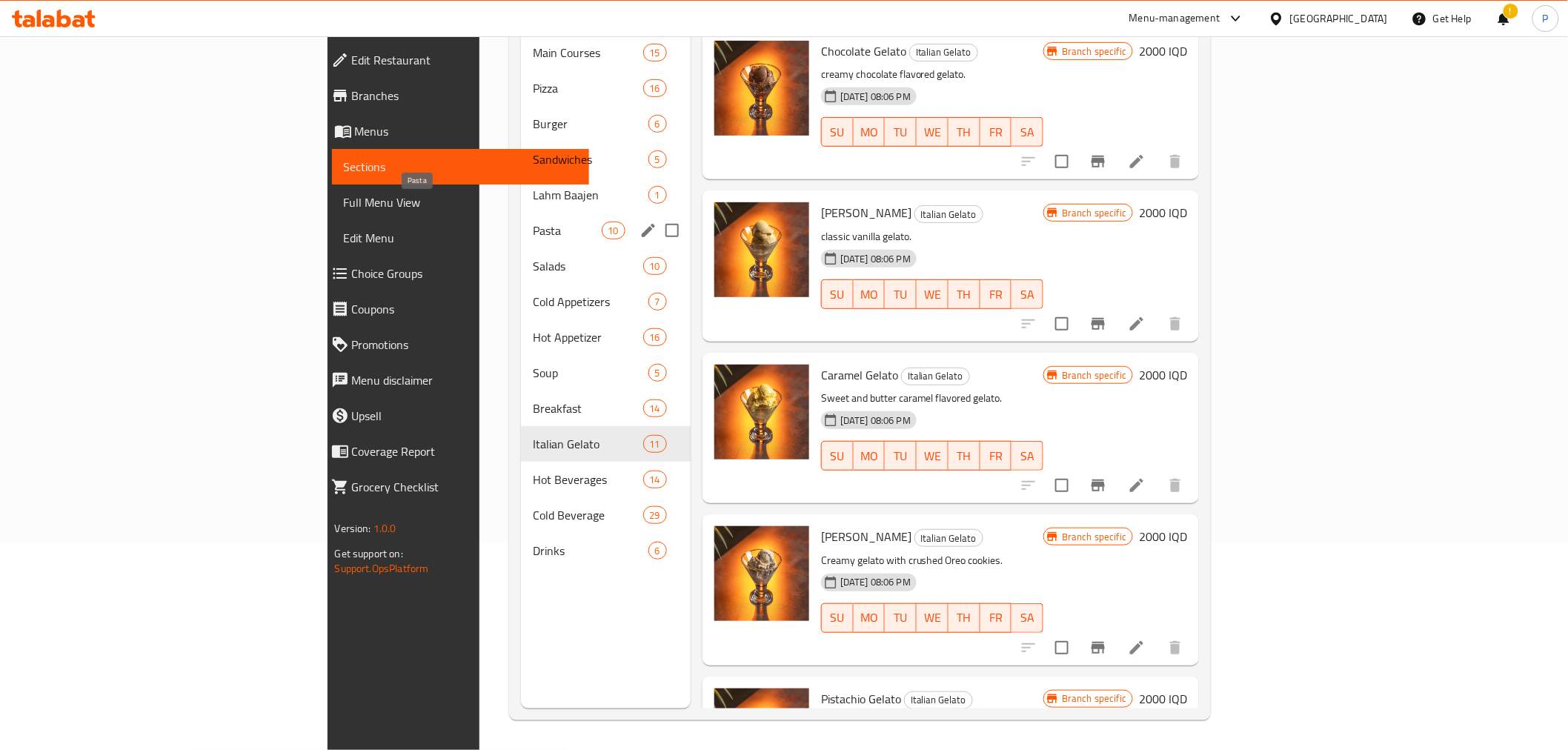
click at [532, 221] on span "Pasta" at bounding box center [566, 230] width 69 height 18
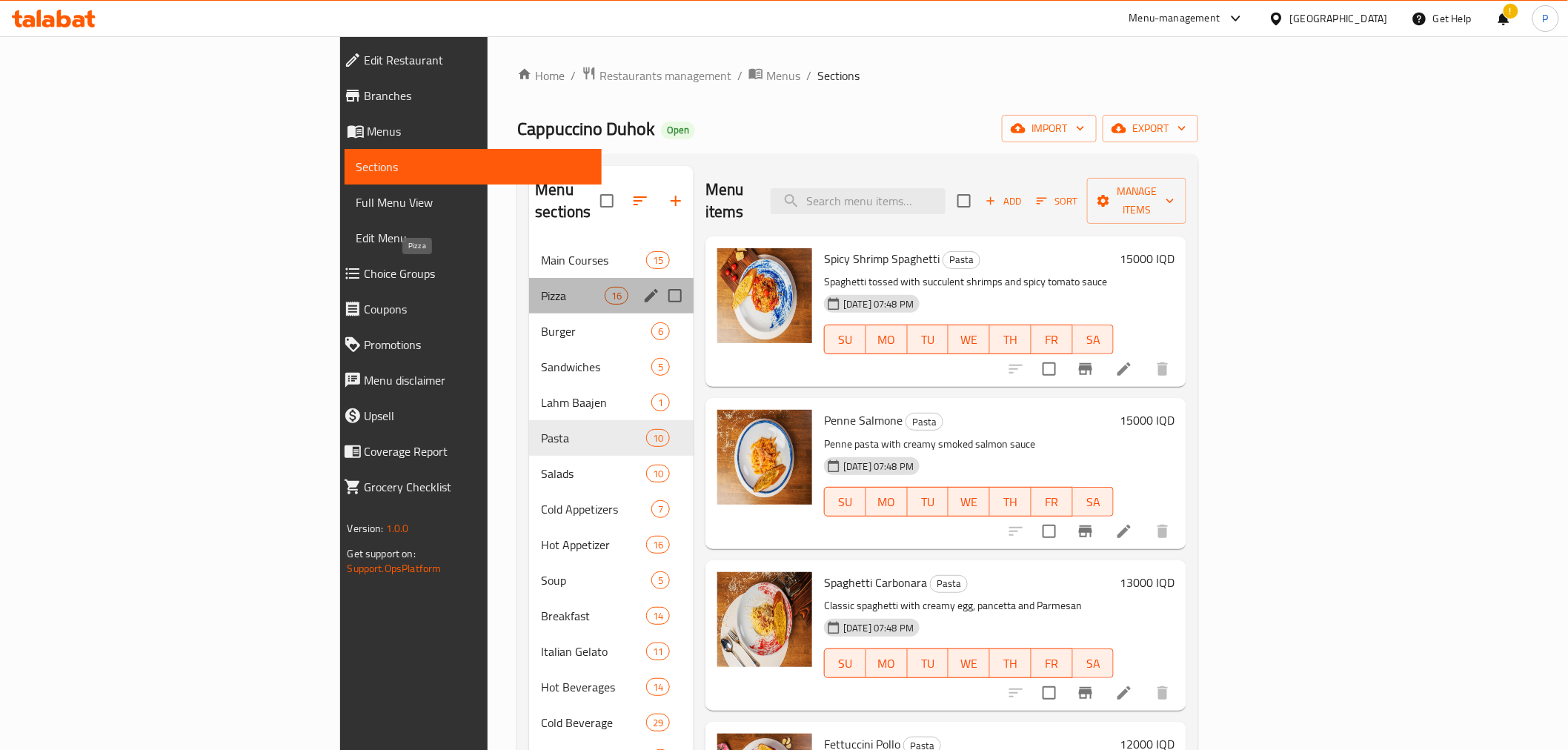
click at [540, 287] on span "Pizza" at bounding box center [572, 296] width 63 height 18
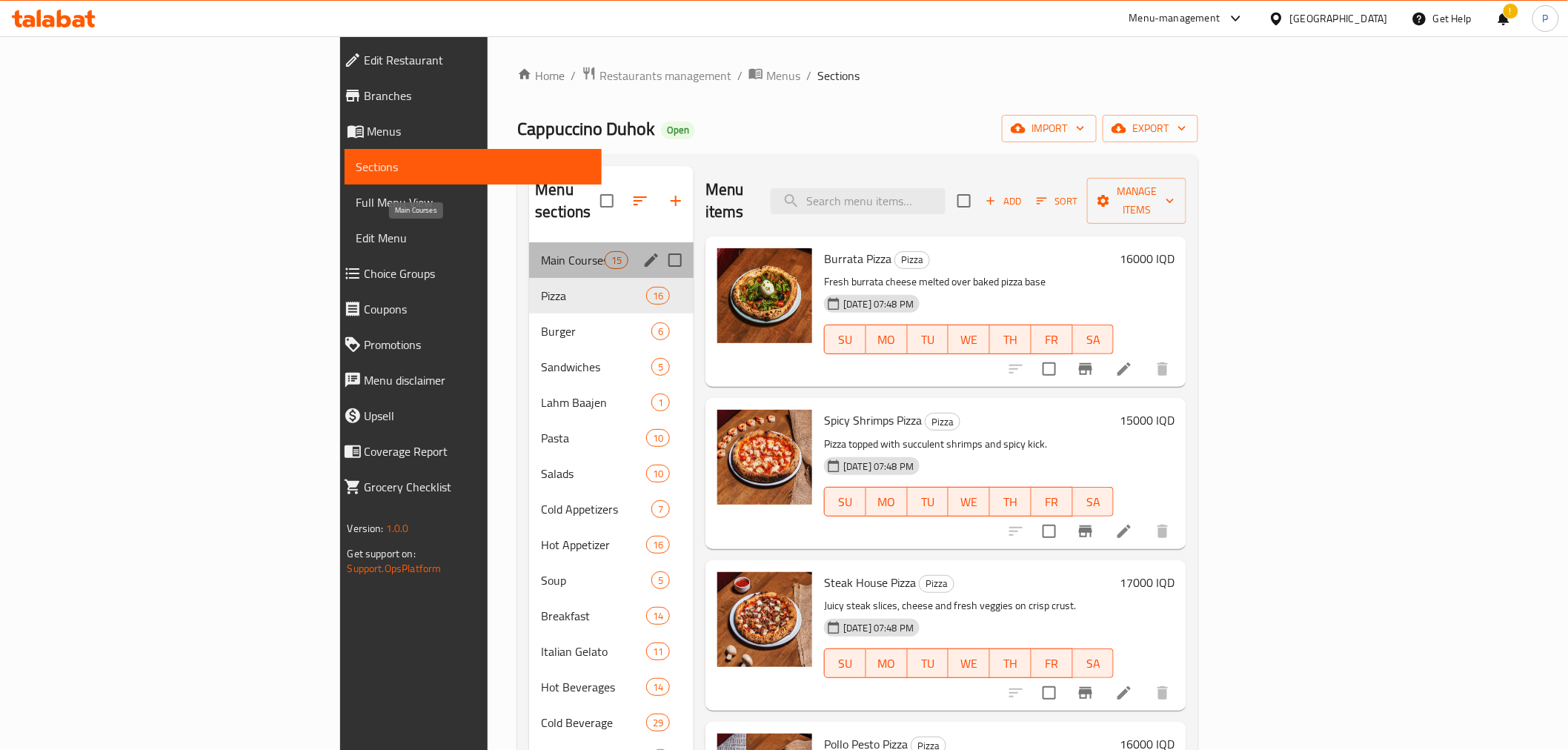
click at [540, 251] on span "Main Courses" at bounding box center [572, 260] width 63 height 18
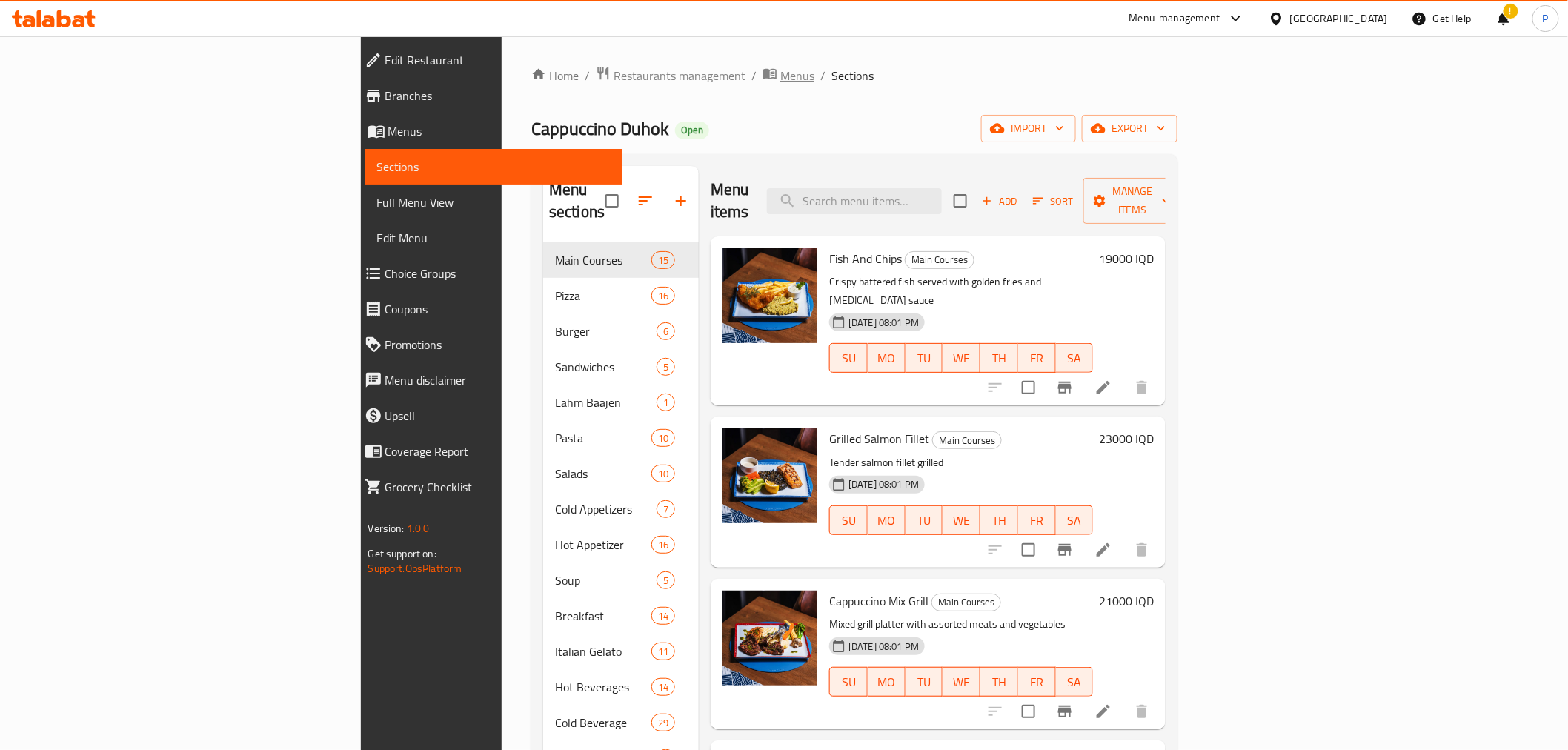
click at [780, 79] on span "Menus" at bounding box center [797, 76] width 34 height 18
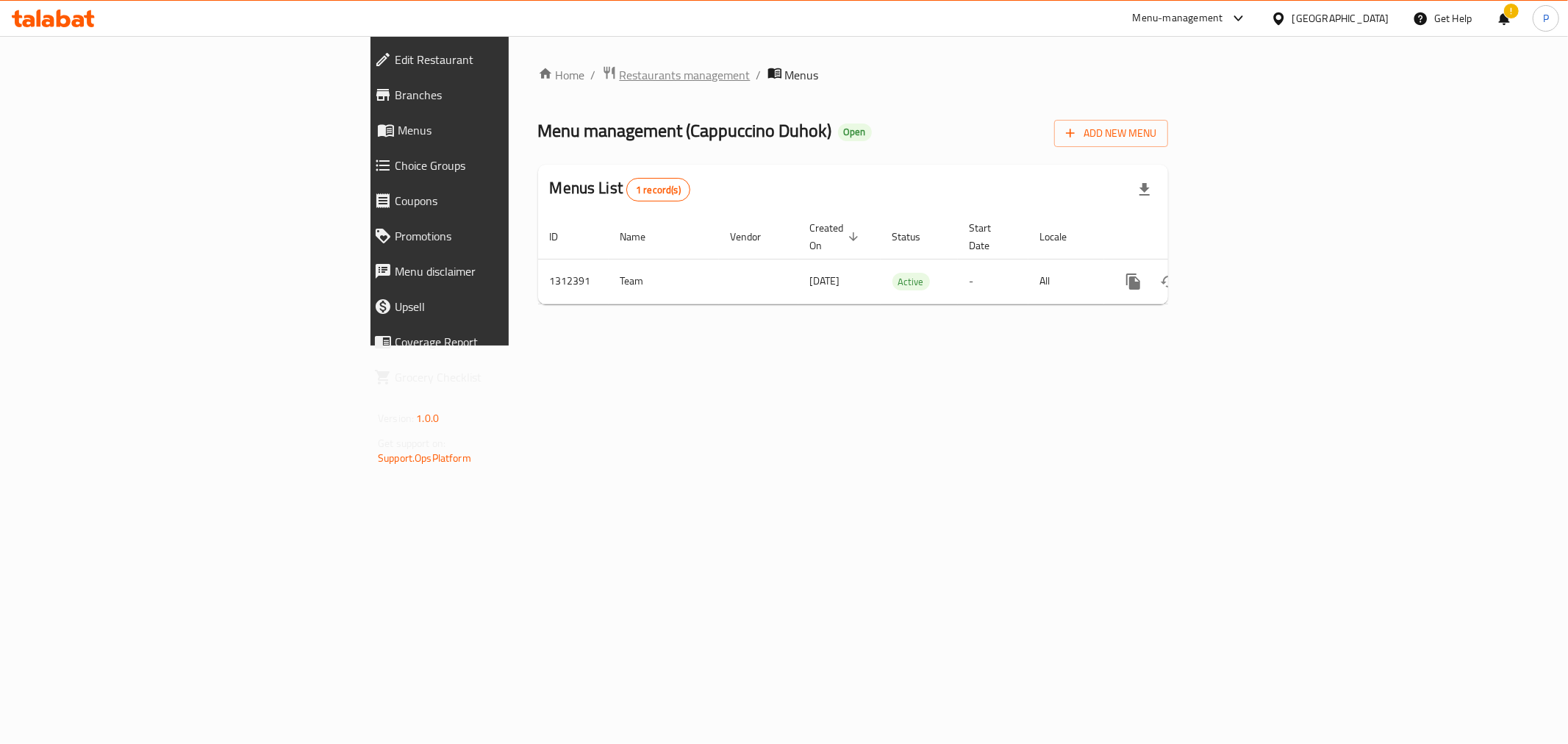
click at [619, 78] on span "Restaurants management" at bounding box center [685, 75] width 131 height 18
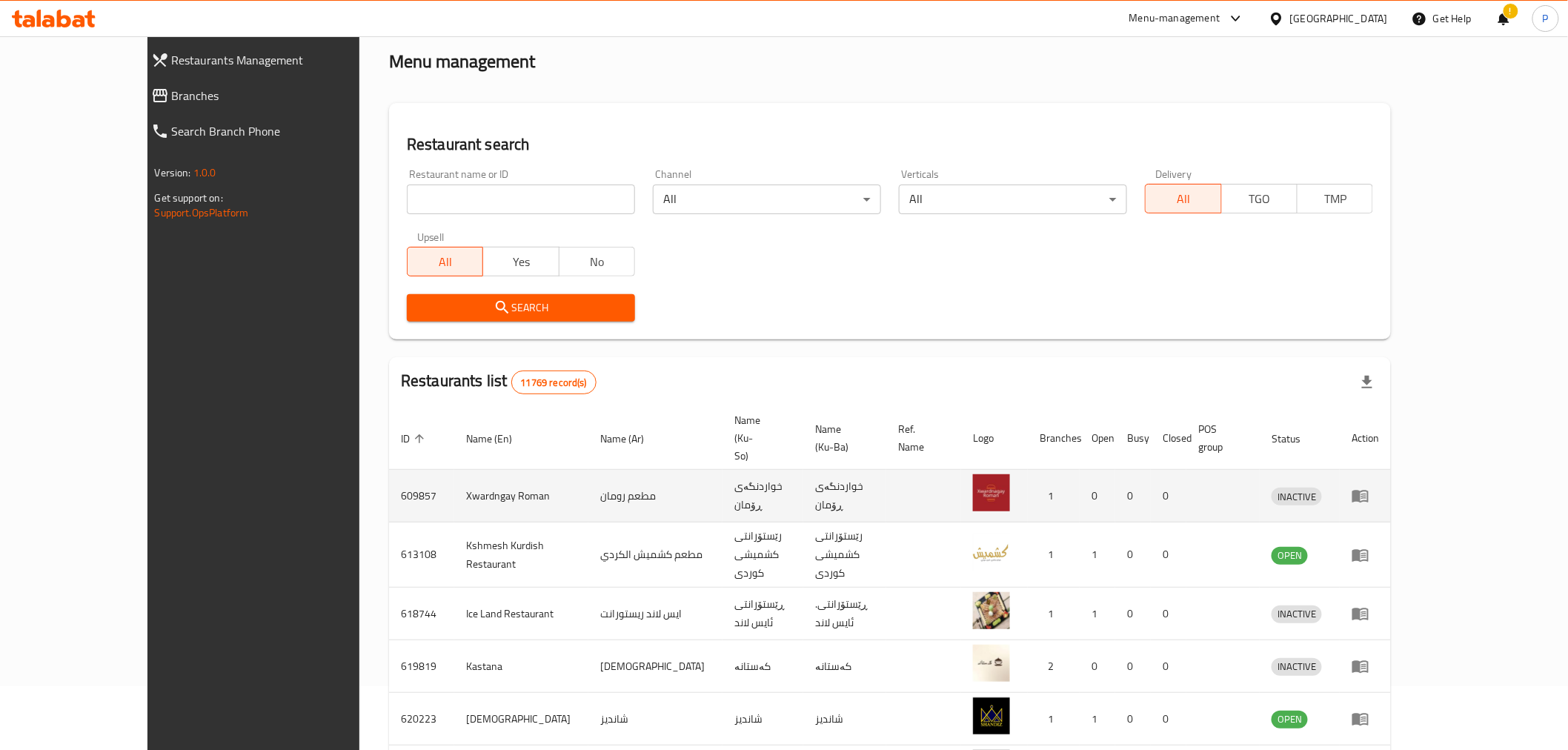
scroll to position [165, 0]
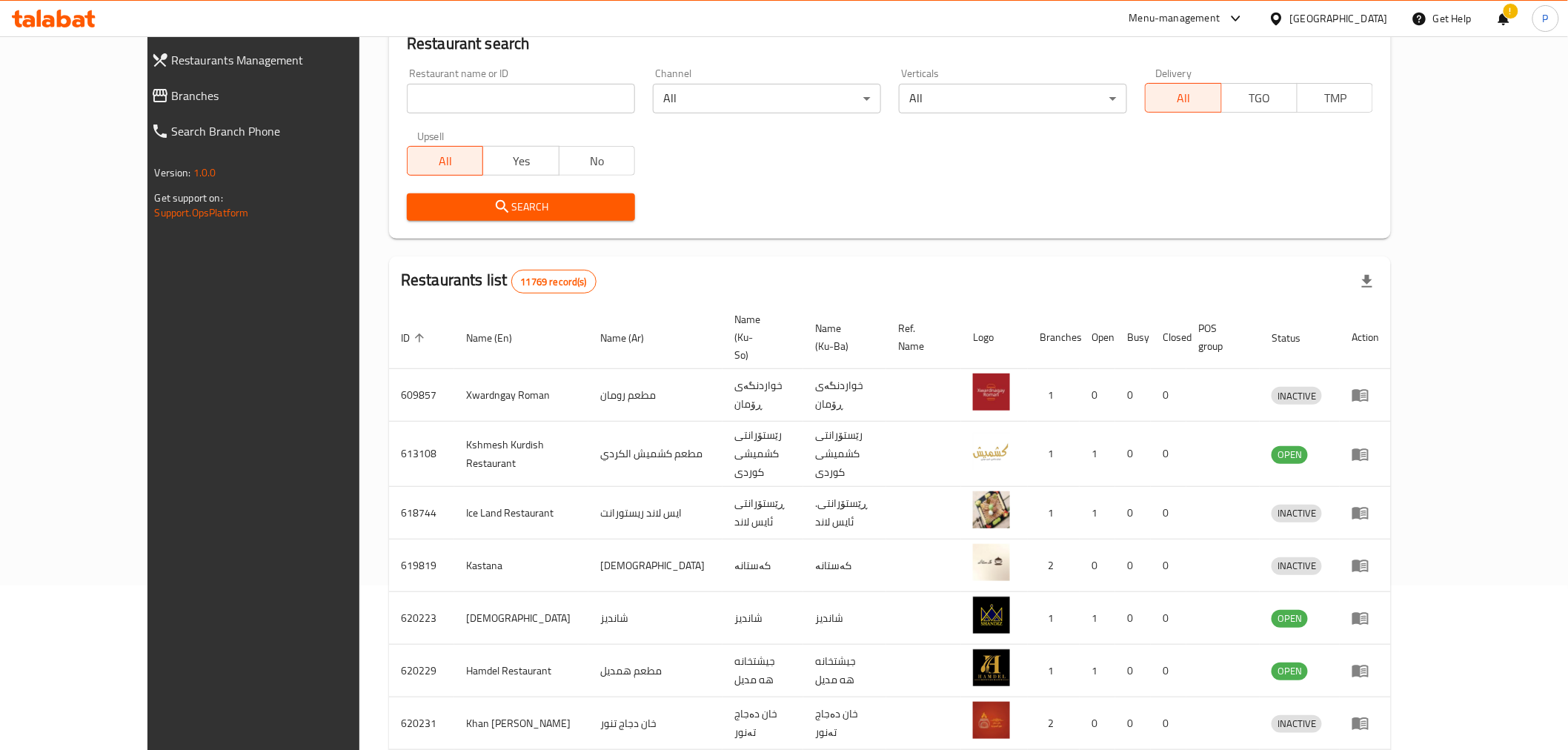
click at [840, 239] on div "Home / Menu management Menu management Restaurant search Restaurant name or ID …" at bounding box center [889, 429] width 1002 height 1057
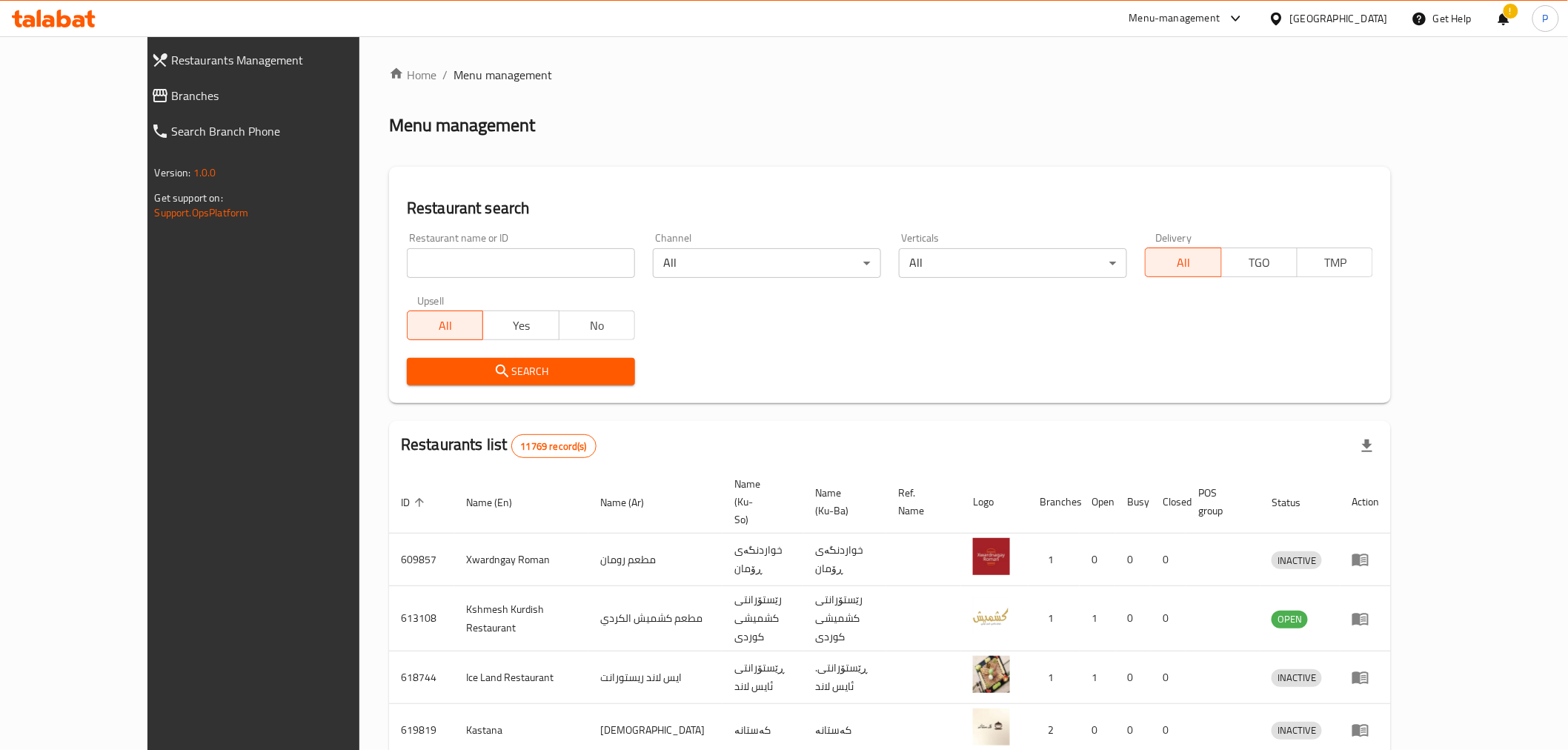
click at [1420, 382] on div "Home / Menu management Menu management Restaurant search Restaurant name or ID …" at bounding box center [889, 594] width 1061 height 1116
click at [1420, 120] on div "Home / Menu management Menu management Restaurant search Restaurant name or ID …" at bounding box center [889, 594] width 1061 height 1116
